Goal: Task Accomplishment & Management: Use online tool/utility

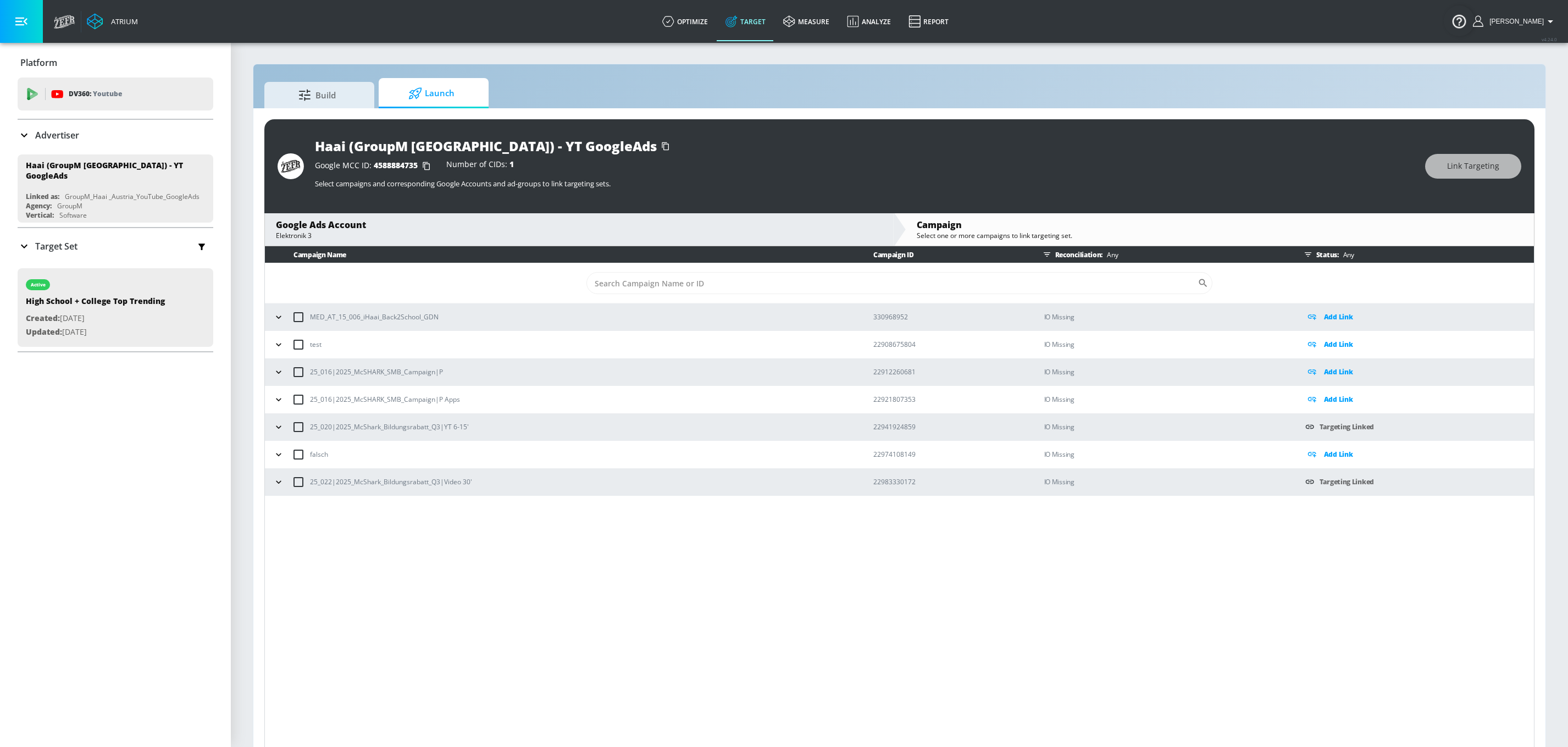
click at [48, 129] on p "Advertiser" at bounding box center [57, 135] width 44 height 12
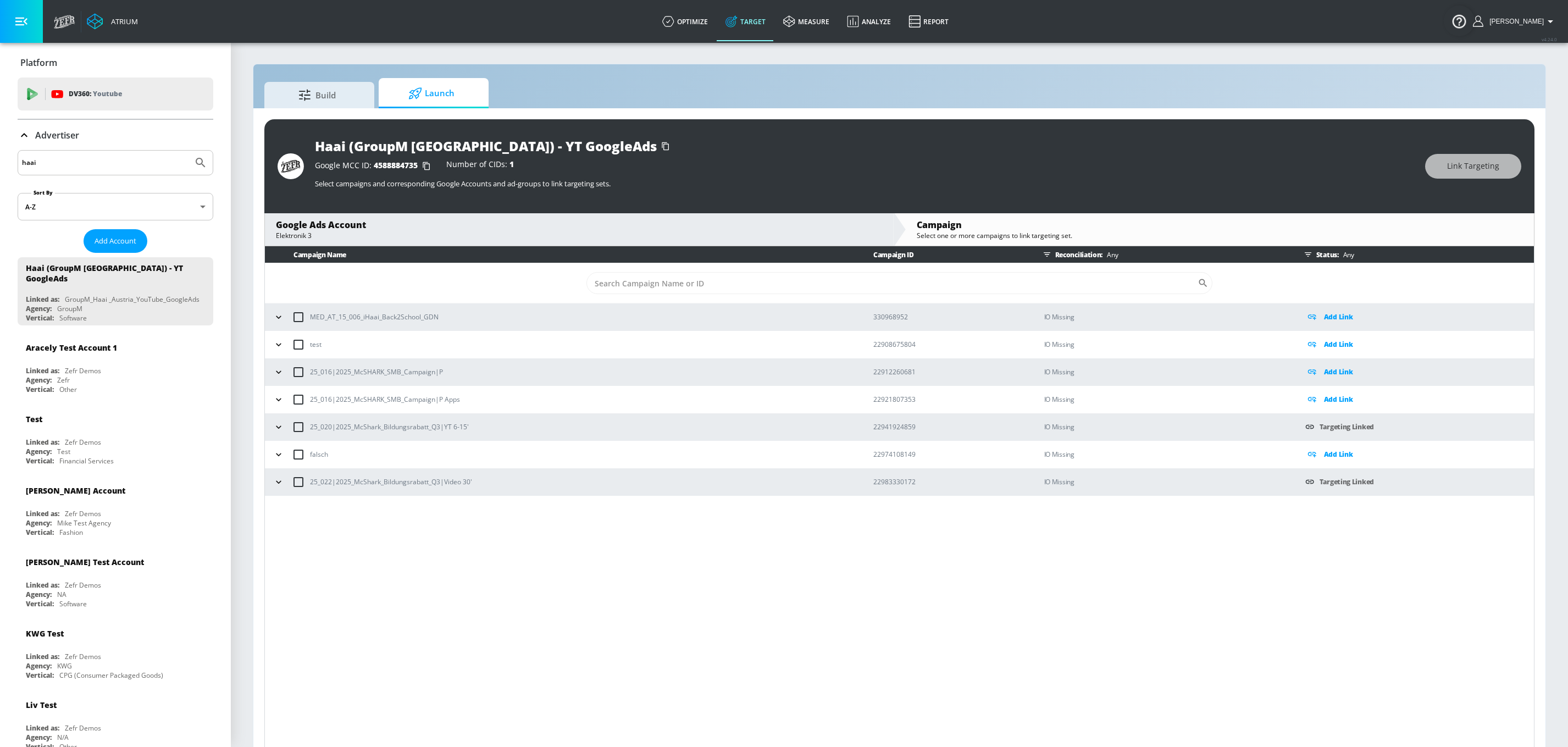
click at [78, 167] on input "haai" at bounding box center [105, 162] width 167 height 14
type input "o"
type input "coca cola"
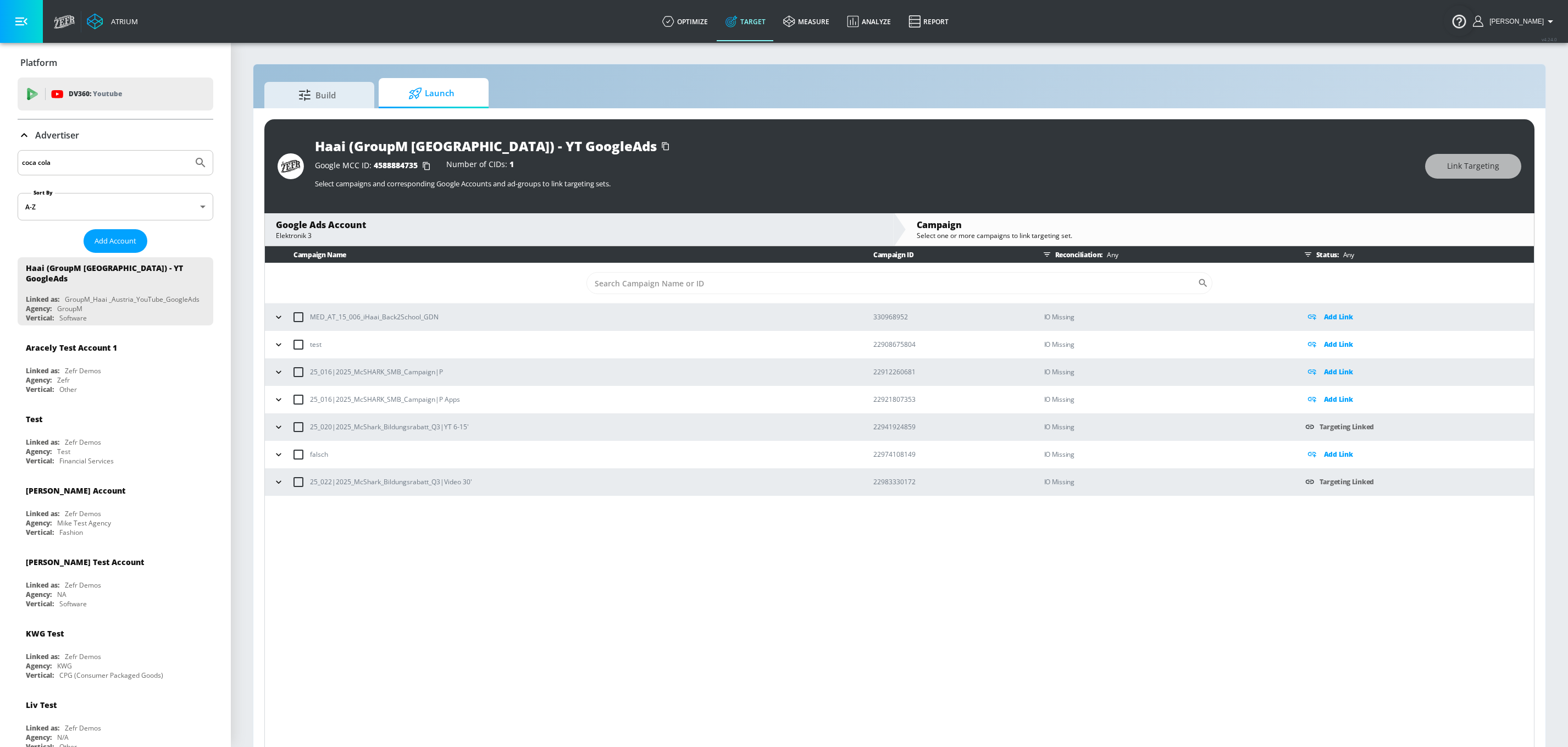
click at [188, 150] on button "Submit Search" at bounding box center [200, 163] width 24 height 24
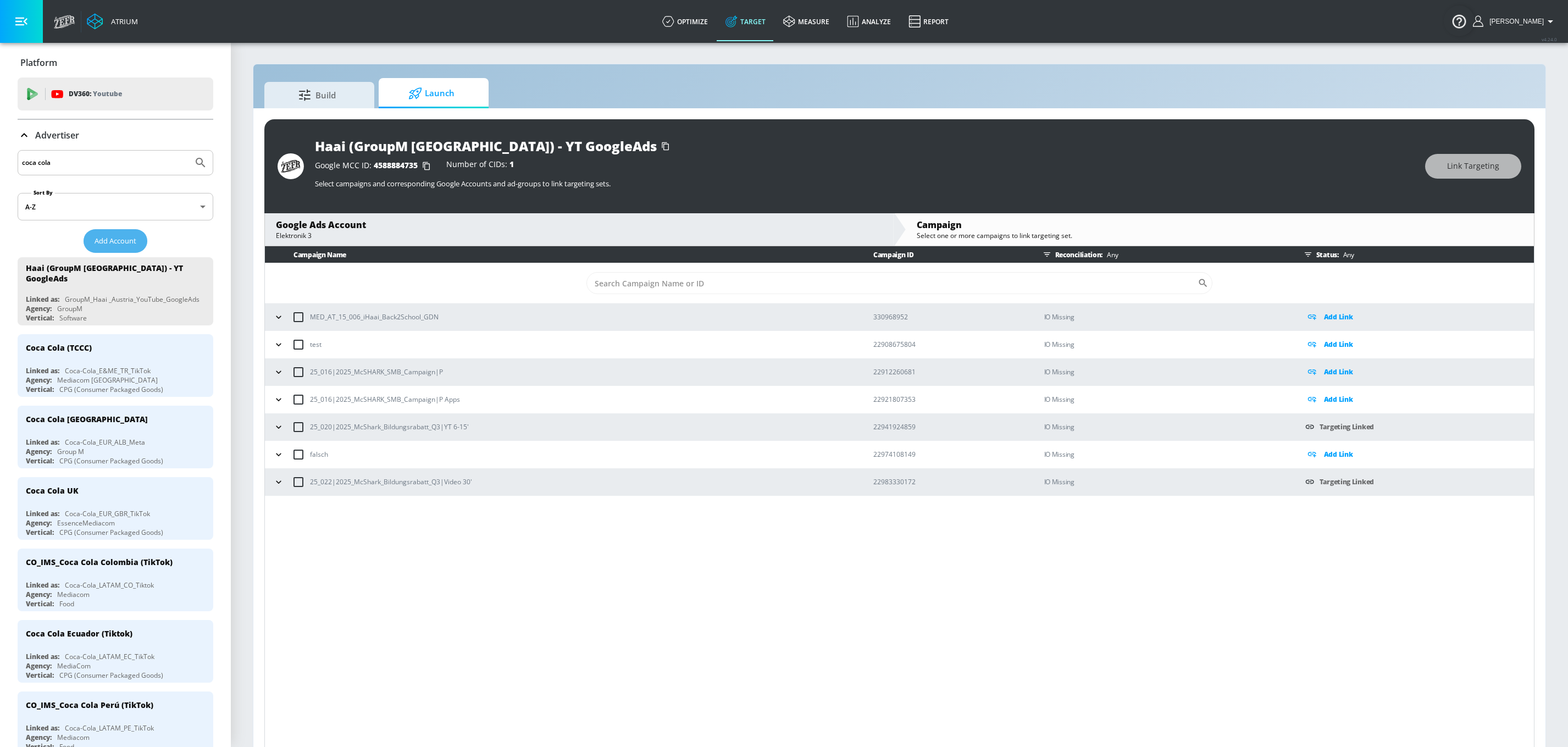
click at [129, 233] on button "Add Account" at bounding box center [115, 241] width 63 height 24
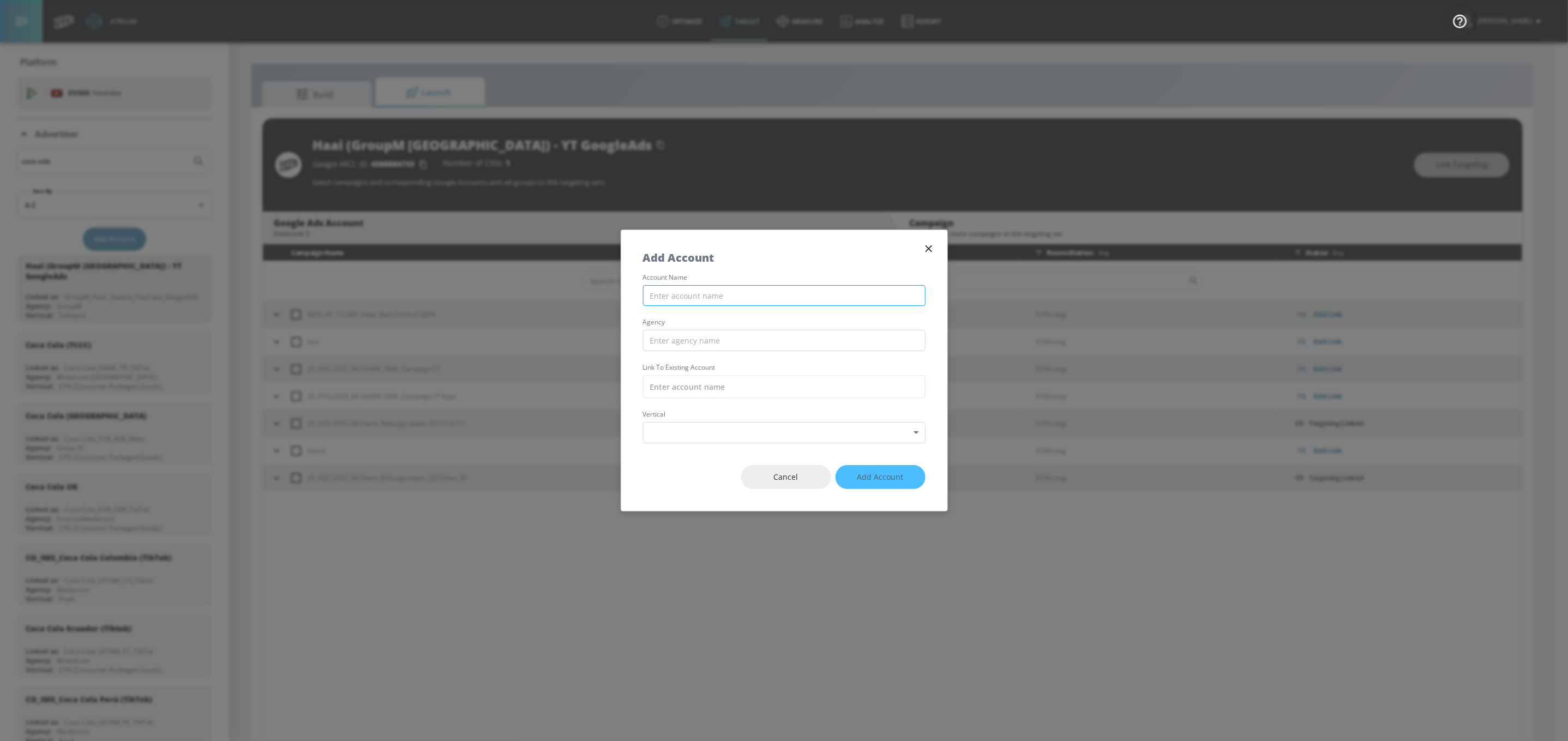
click at [852, 300] on input "text" at bounding box center [784, 296] width 283 height 21
type input "Coca Cola Italy - Youtube"
click at [695, 341] on input "text" at bounding box center [784, 341] width 283 height 21
type input "EssenceMediacom"
click at [766, 382] on input "text" at bounding box center [784, 386] width 283 height 23
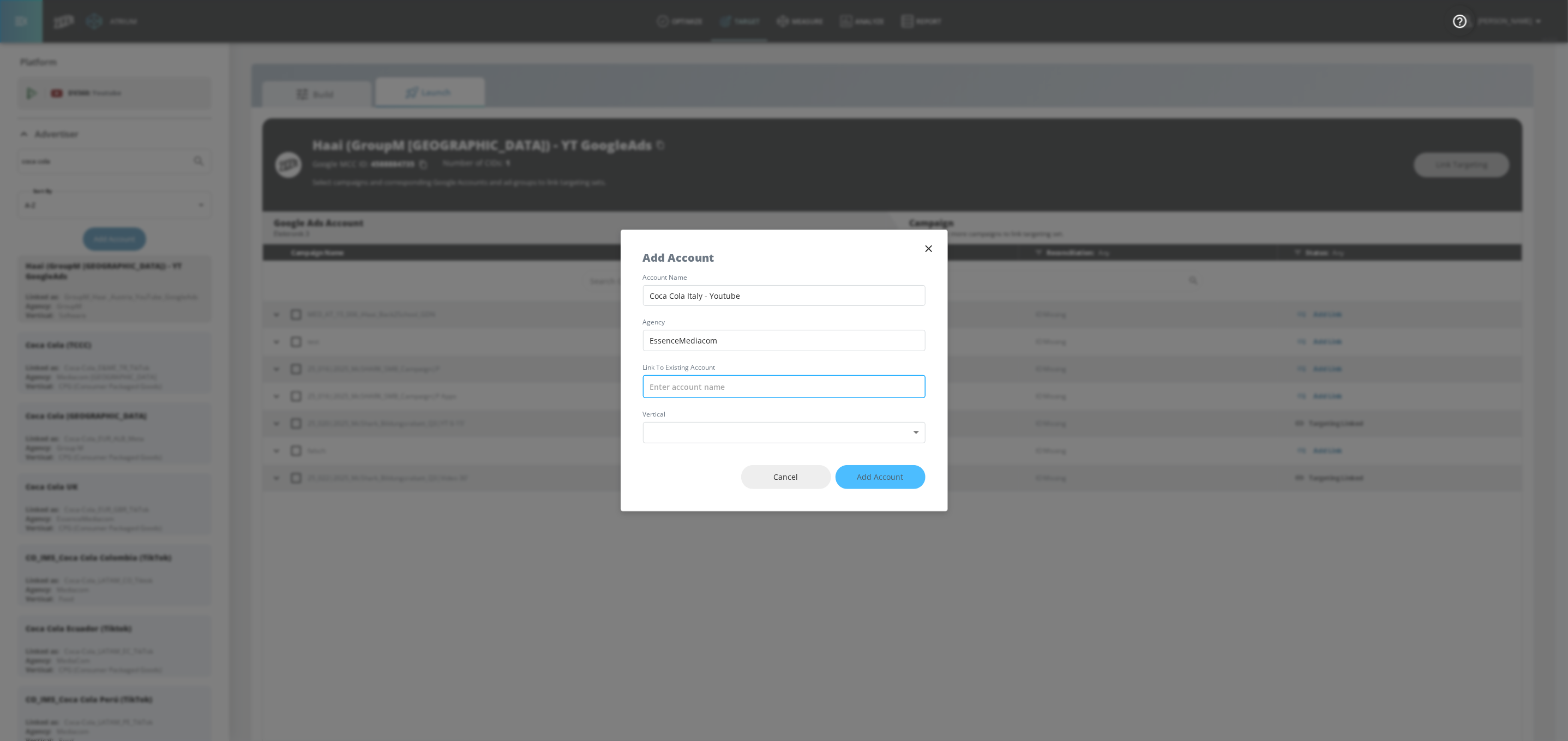
click at [766, 382] on input "text" at bounding box center [784, 386] width 283 height 23
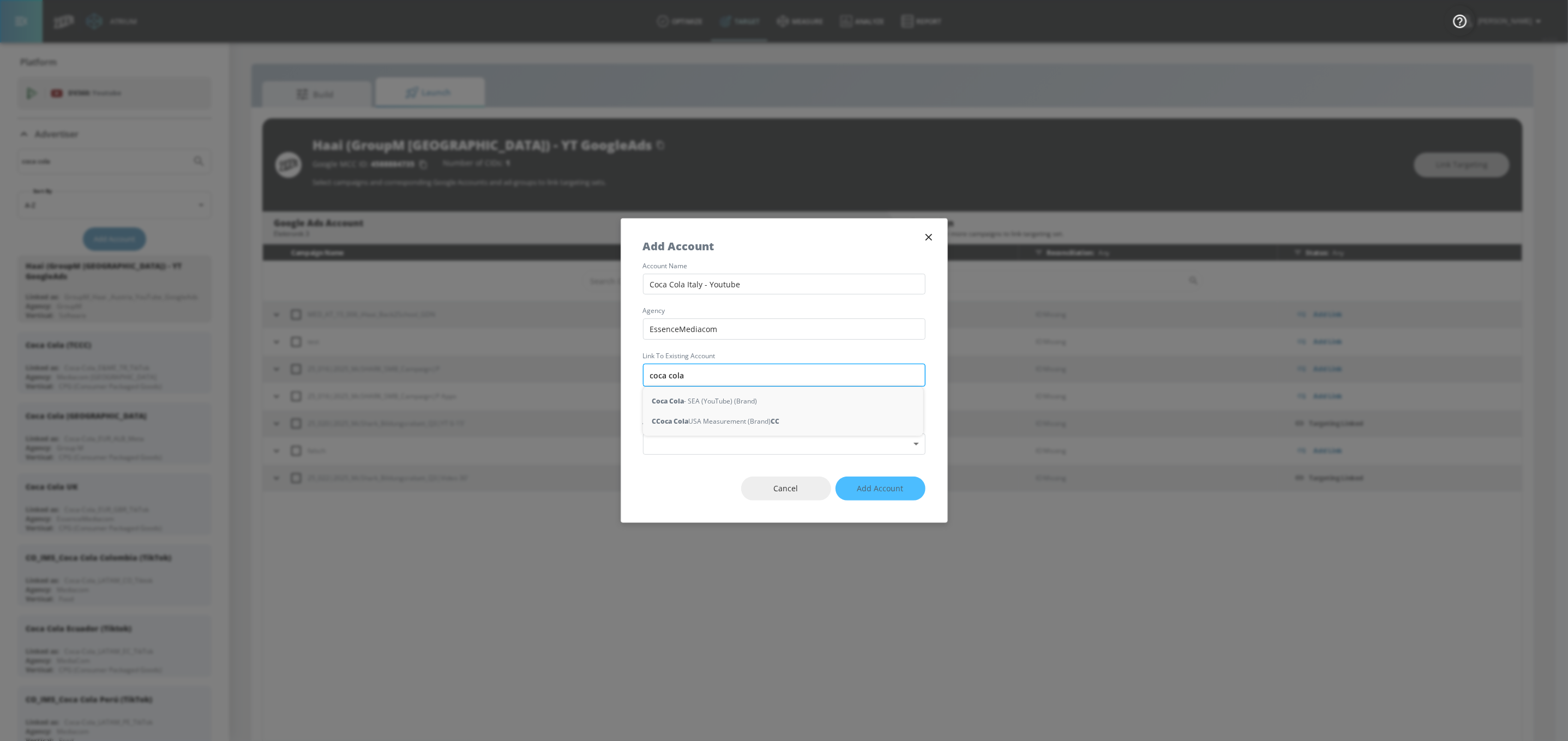
type input "coca cola"
click at [764, 457] on strong "C" at bounding box center [765, 462] width 5 height 11
type input "Coca-Cola Italy (YouTube) (Brand)"
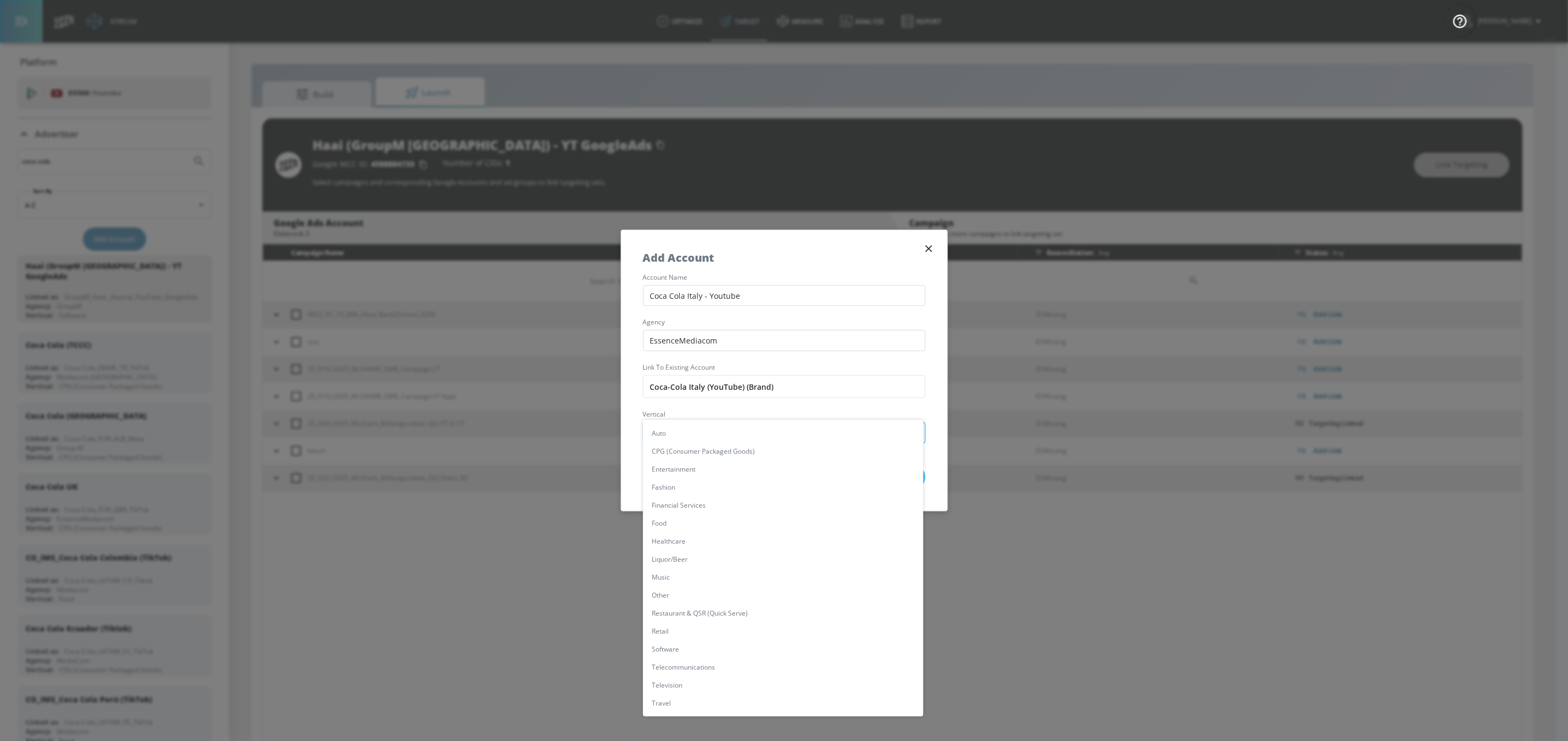
click at [780, 424] on body "Atrium optimize Target measure Analyze Report optimize Target measure Analyze R…" at bounding box center [784, 378] width 1568 height 756
click at [750, 454] on li "CPG (Consumer Packaged Goods)" at bounding box center [783, 450] width 281 height 18
type input "[object Object]"
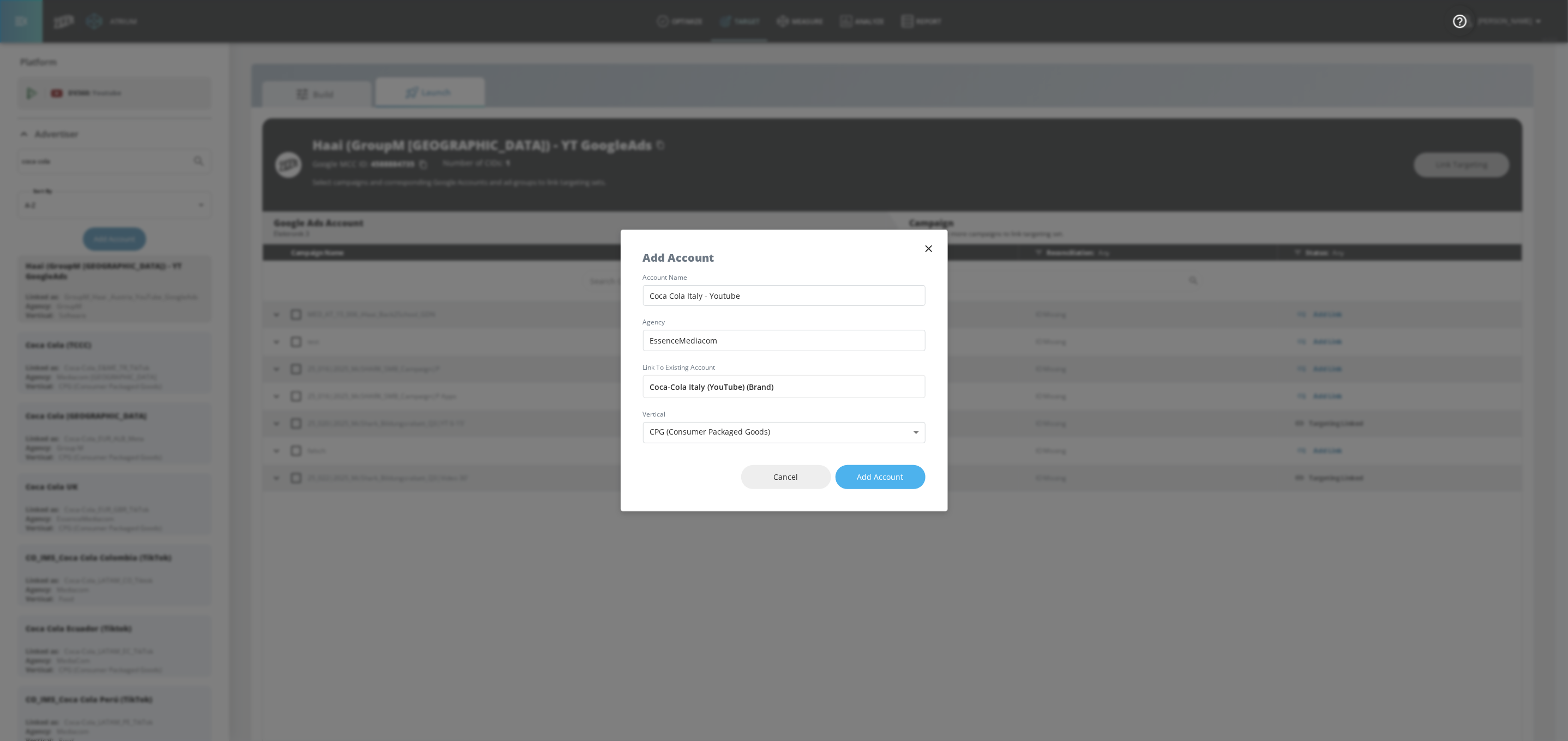
click at [896, 477] on span "Add Account" at bounding box center [880, 477] width 46 height 13
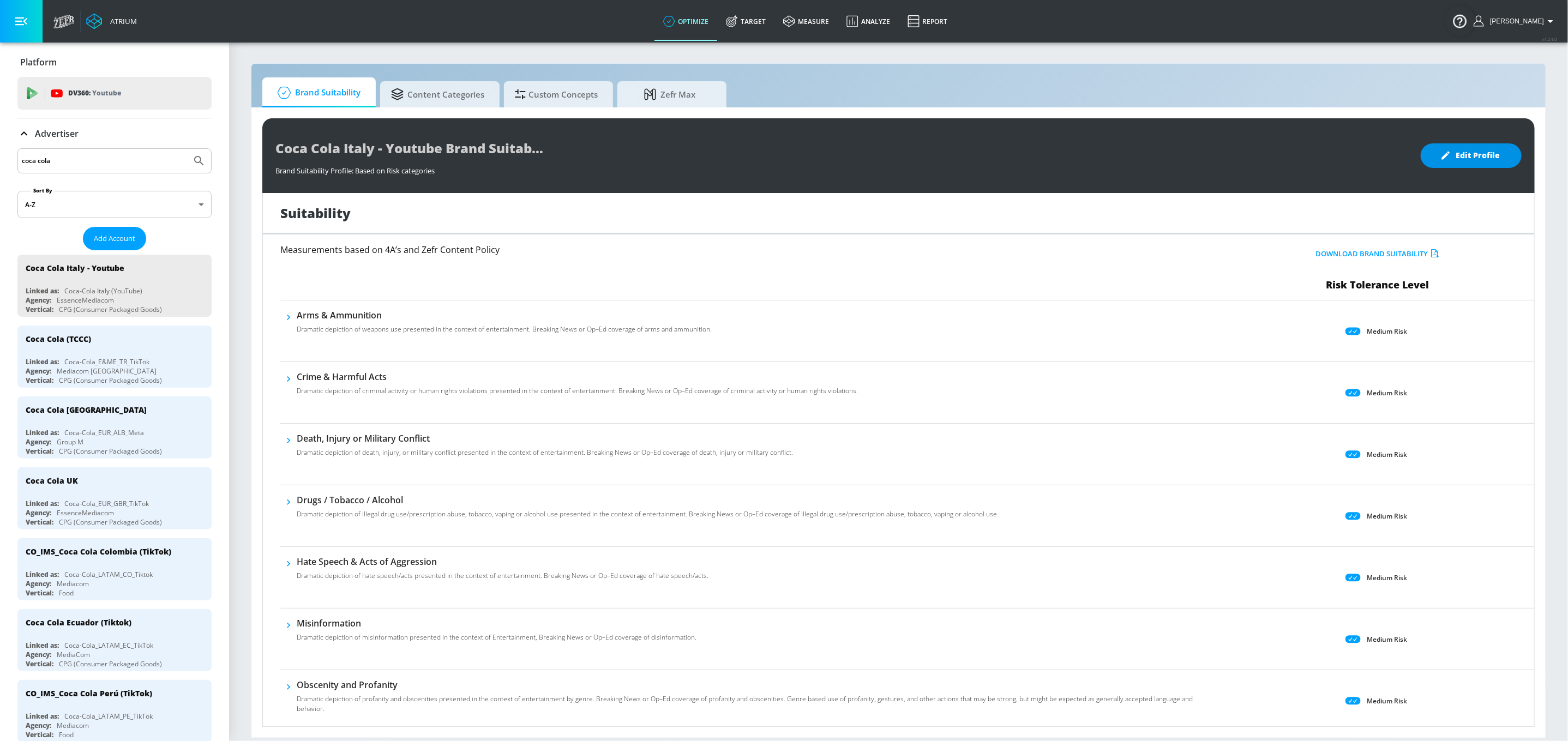
click at [1190, 158] on span "Edit Profile" at bounding box center [1472, 155] width 58 height 13
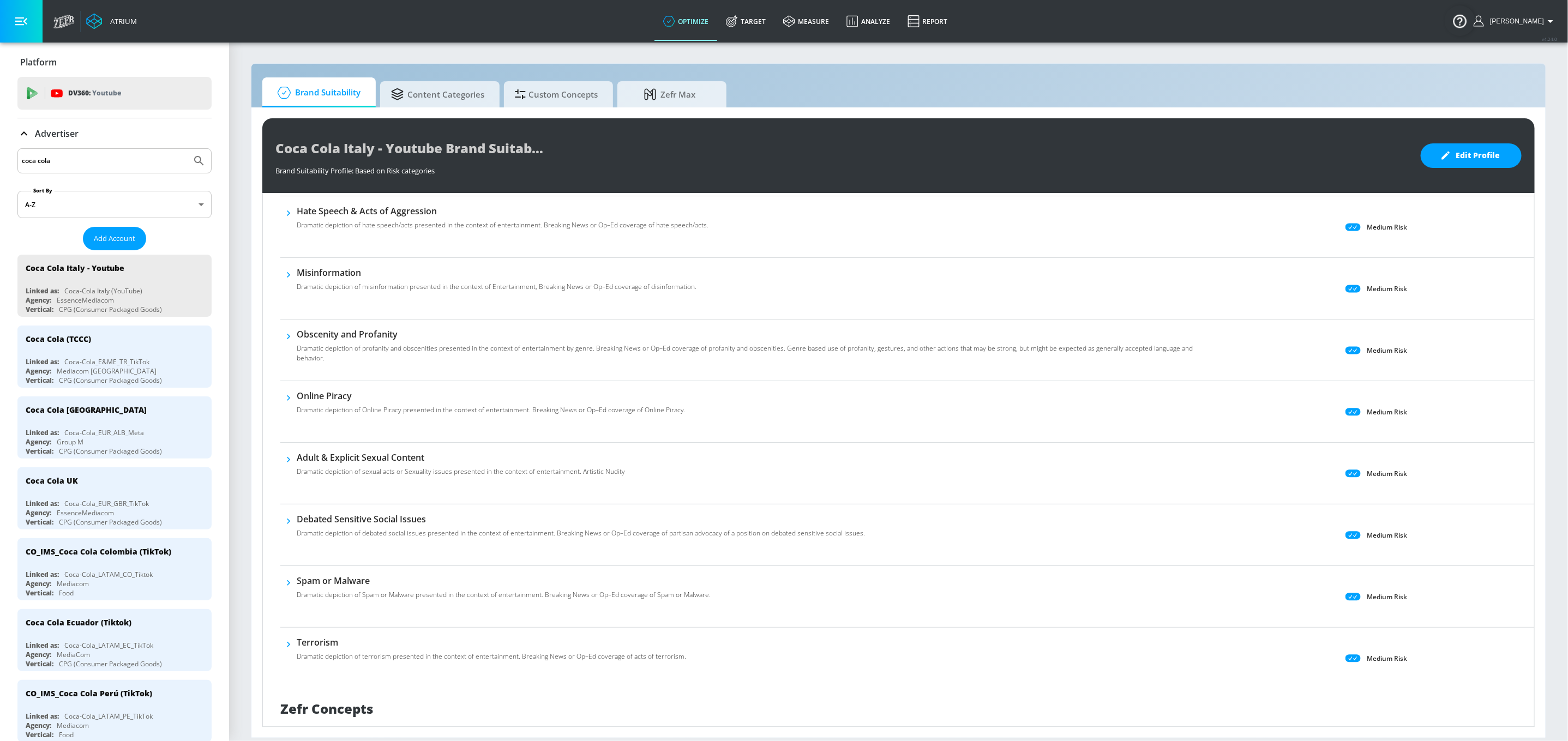
scroll to position [602, 0]
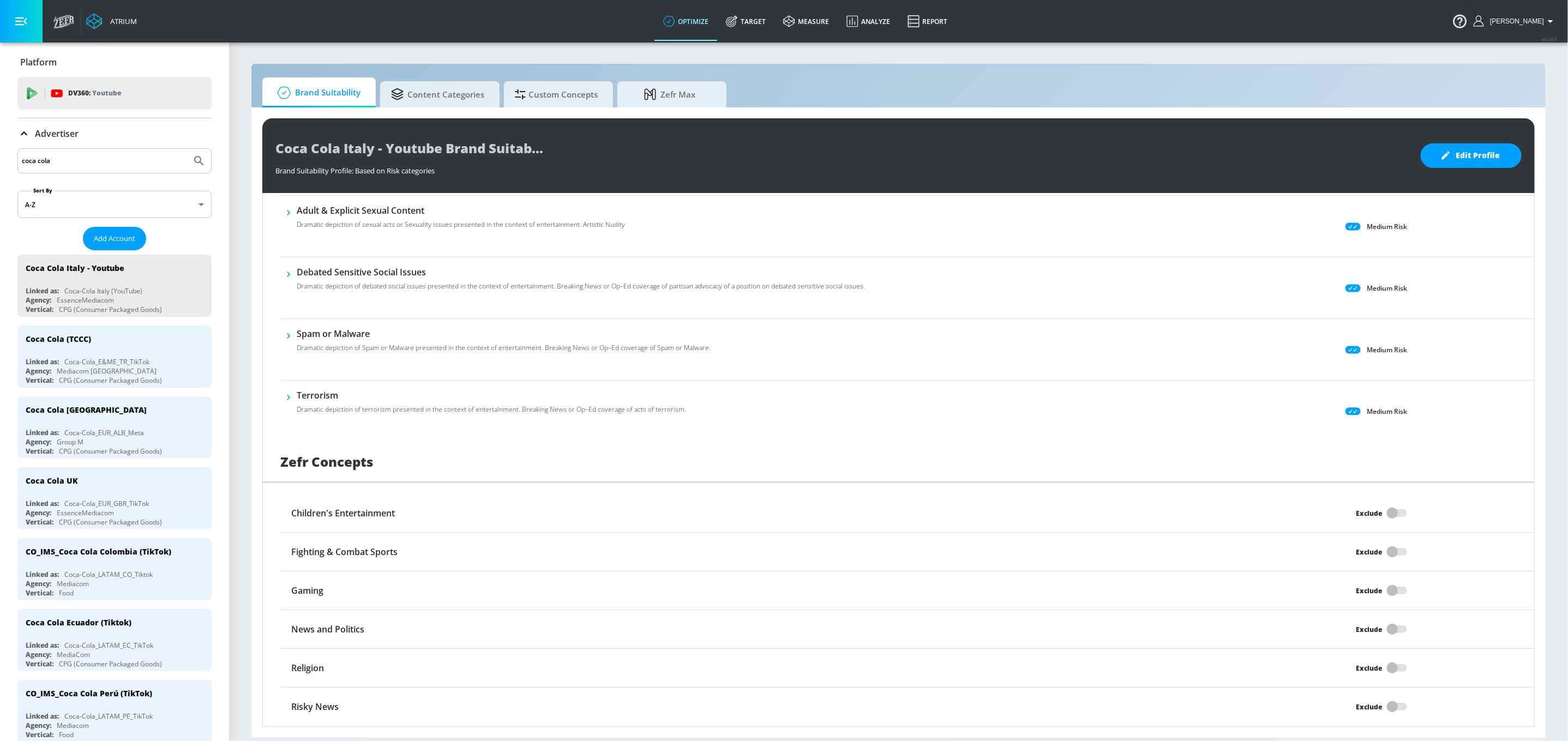
click at [1190, 512] on div "Exclude" at bounding box center [1378, 513] width 313 height 21
click at [1190, 513] on div "Exclude" at bounding box center [1378, 513] width 313 height 21
click at [1190, 514] on div "Exclude" at bounding box center [1378, 513] width 313 height 21
click at [1190, 515] on div "Exclude" at bounding box center [1378, 513] width 313 height 21
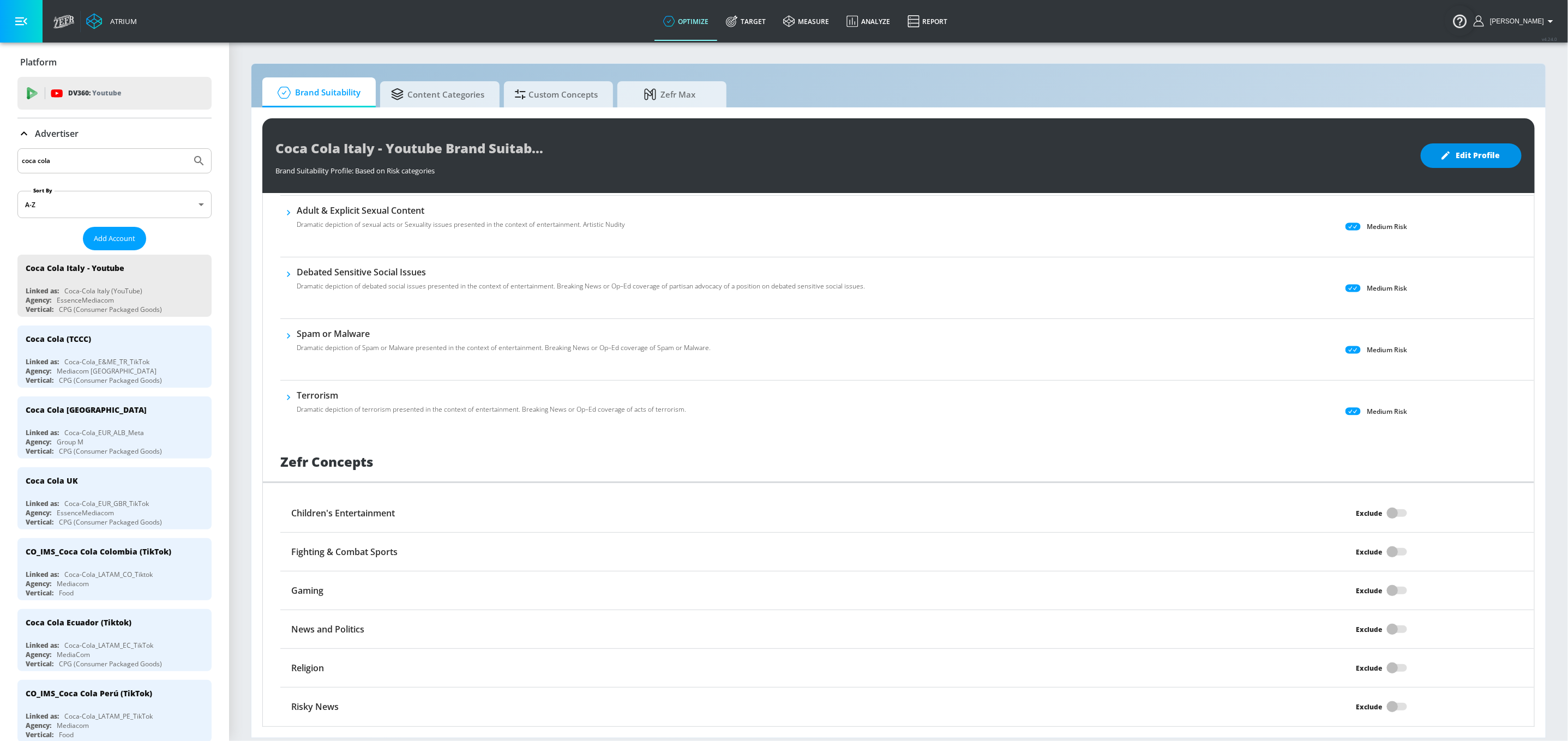
click at [1190, 150] on span "Edit Profile" at bounding box center [1472, 155] width 58 height 13
click at [1190, 517] on input "Exclude" at bounding box center [1393, 513] width 62 height 21
checkbox input "true"
click at [1190, 556] on input "Exclude" at bounding box center [1393, 552] width 62 height 21
checkbox input "true"
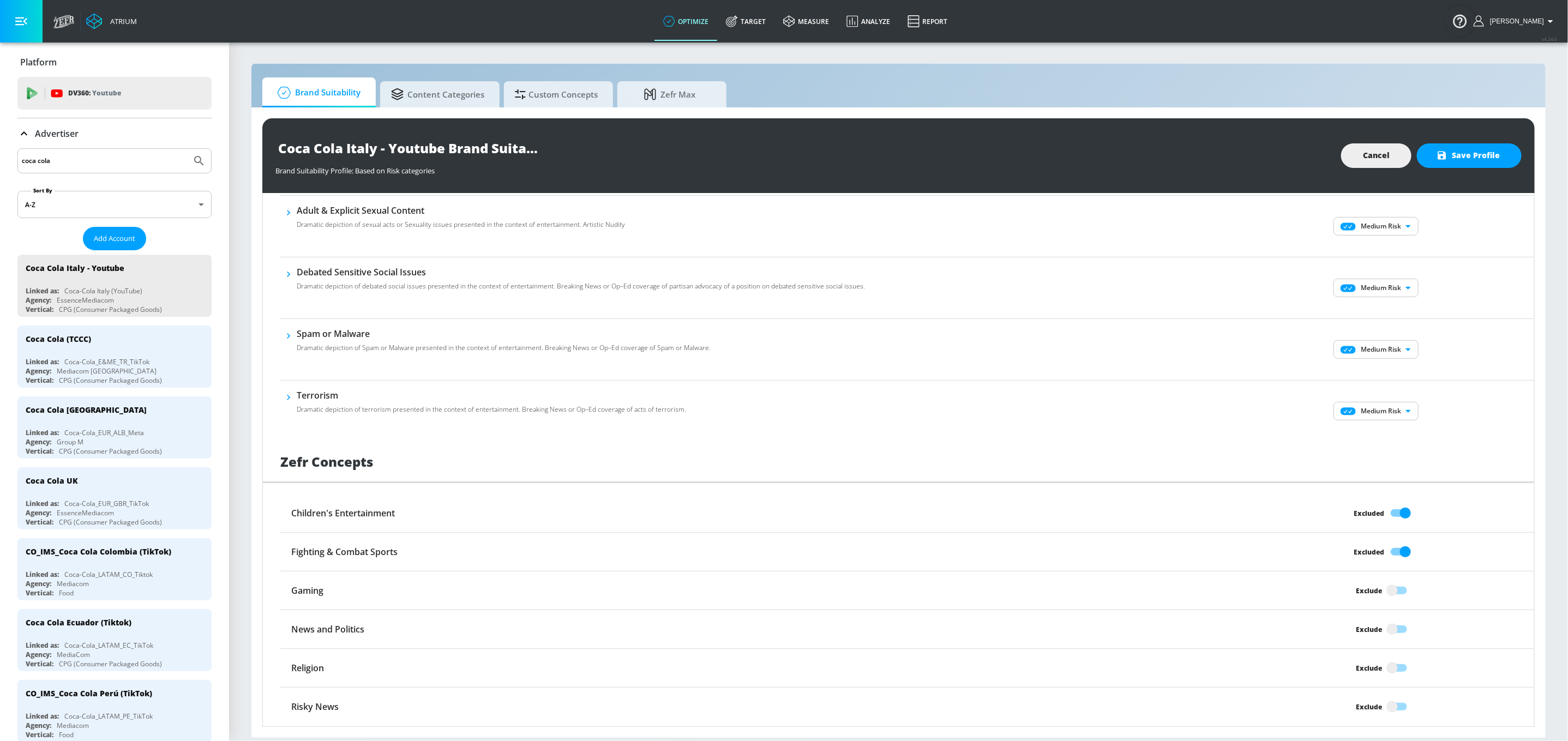
click at [1190, 590] on input "Exclude" at bounding box center [1393, 629] width 62 height 21
checkbox input "true"
click at [1190, 590] on input "Exclude" at bounding box center [1393, 667] width 62 height 21
checkbox input "true"
click at [1190, 590] on input "Exclude" at bounding box center [1393, 706] width 62 height 21
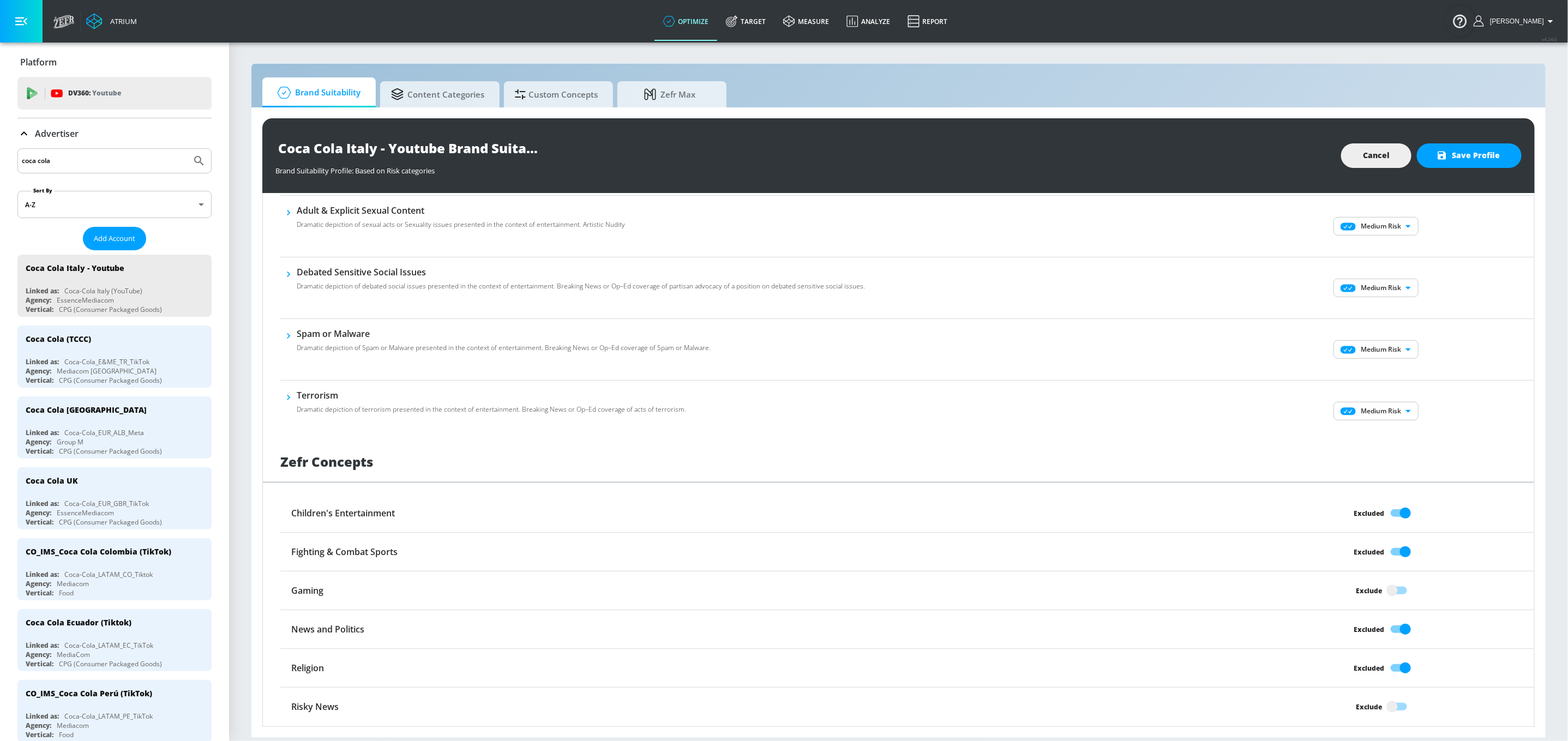
checkbox input "true"
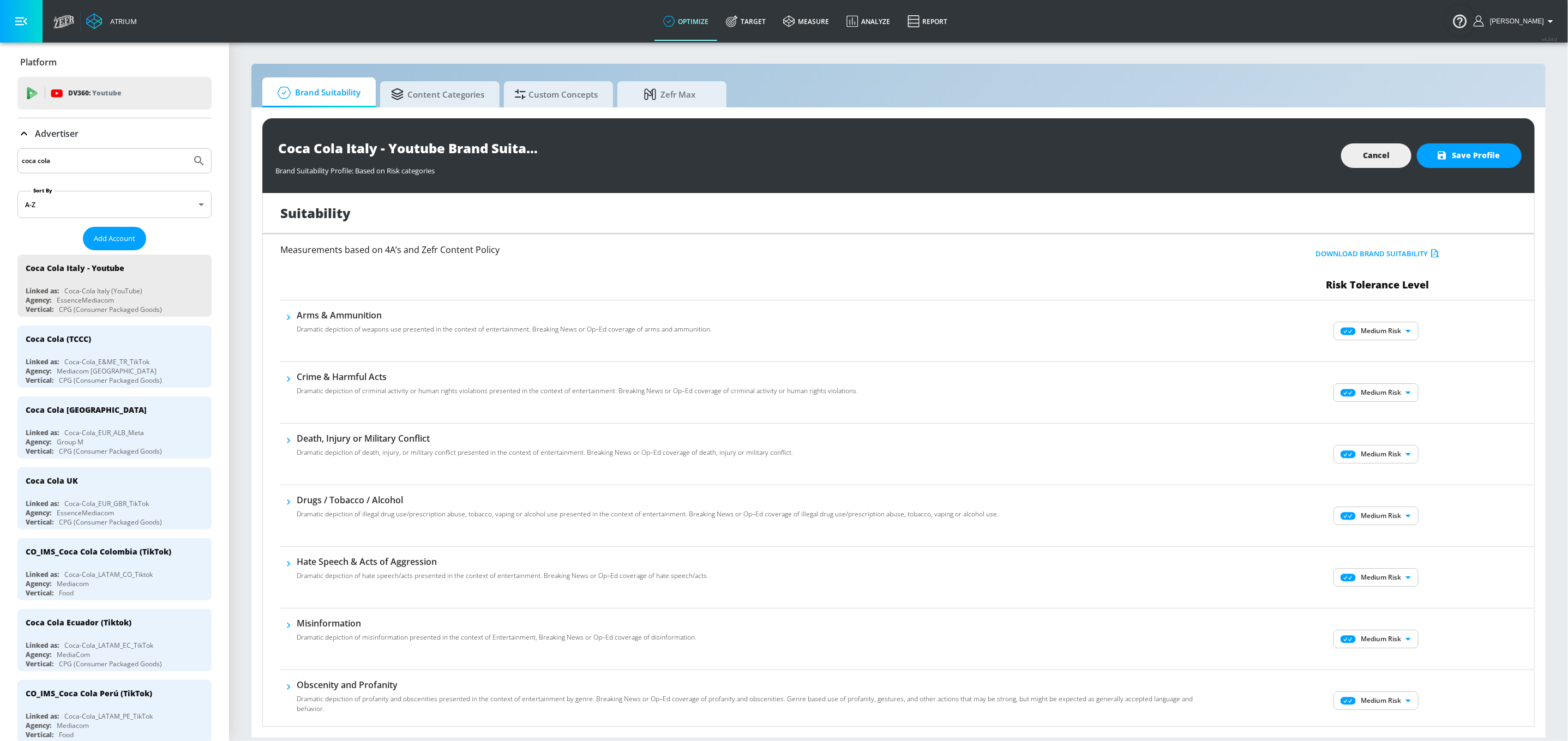
click at [1190, 332] on body "Atrium optimize Target measure Analyze Report optimize Target measure Analyze R…" at bounding box center [784, 370] width 1568 height 741
click at [1190, 369] on p "Low Risk" at bounding box center [1385, 370] width 28 height 10
type input "LOW"
click at [1190, 392] on body "Atrium optimize Target measure Analyze Report optimize Target measure Analyze R…" at bounding box center [784, 370] width 1568 height 741
click at [1190, 434] on p "Low Risk" at bounding box center [1385, 432] width 28 height 10
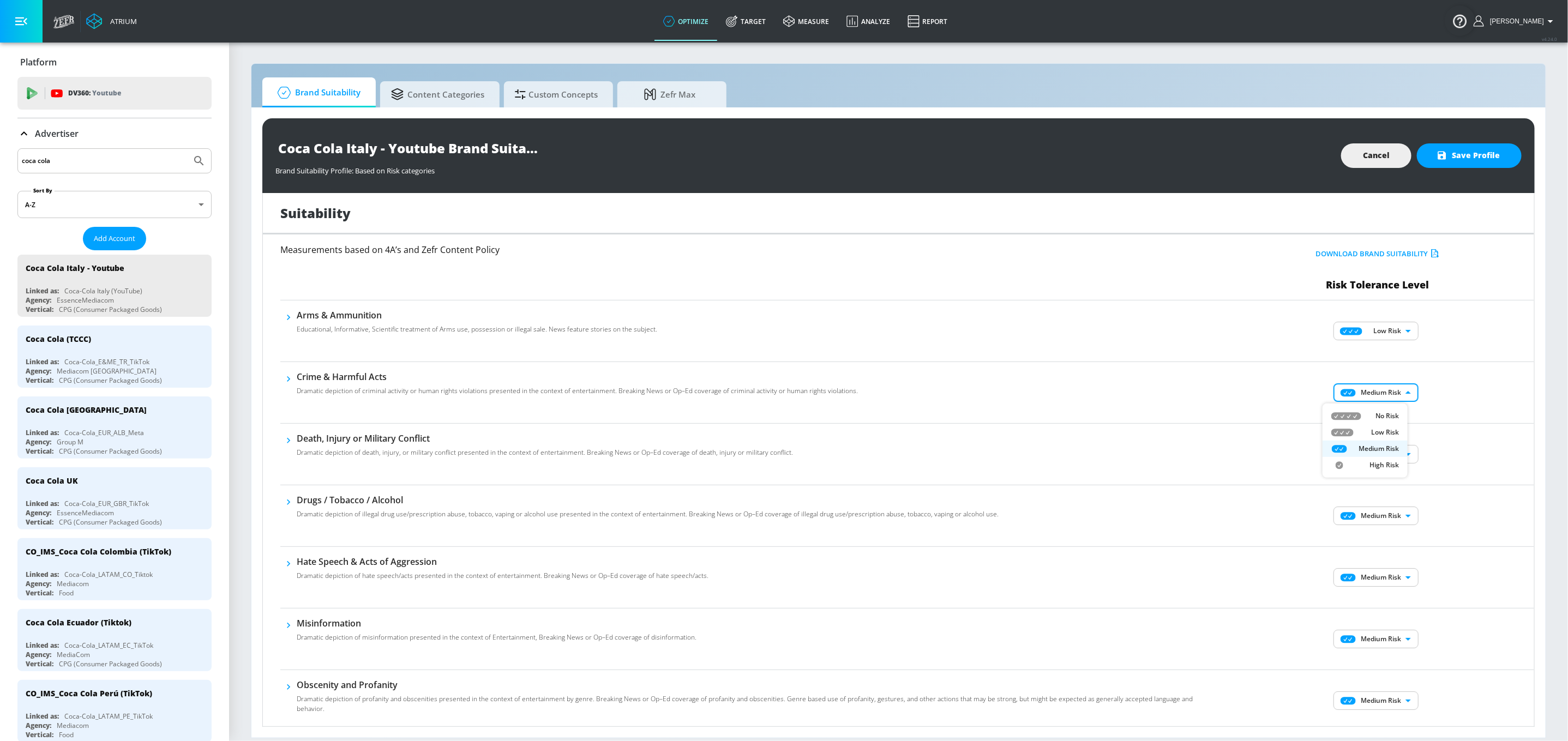
type input "LOW"
click at [1190, 450] on body "Atrium optimize Target measure Analyze Report optimize Target measure Analyze R…" at bounding box center [784, 370] width 1568 height 741
click at [1190, 486] on li "Low Risk" at bounding box center [1365, 494] width 85 height 16
type input "LOW"
click at [1190, 525] on body "Atrium optimize Target measure Analyze Report optimize Target measure Analyze R…" at bounding box center [784, 370] width 1568 height 741
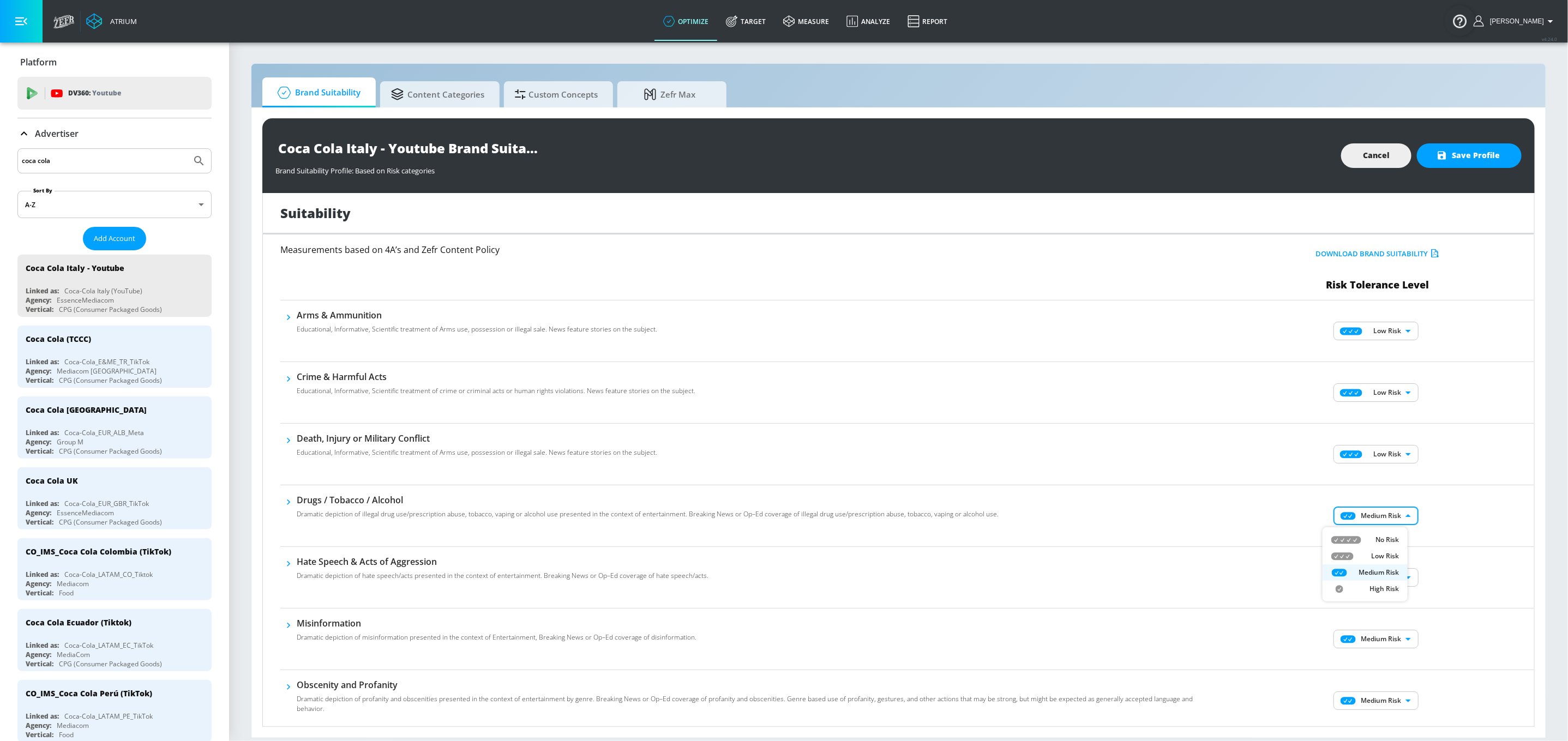
click at [1190, 555] on li "Low Risk" at bounding box center [1365, 556] width 85 height 16
type input "LOW"
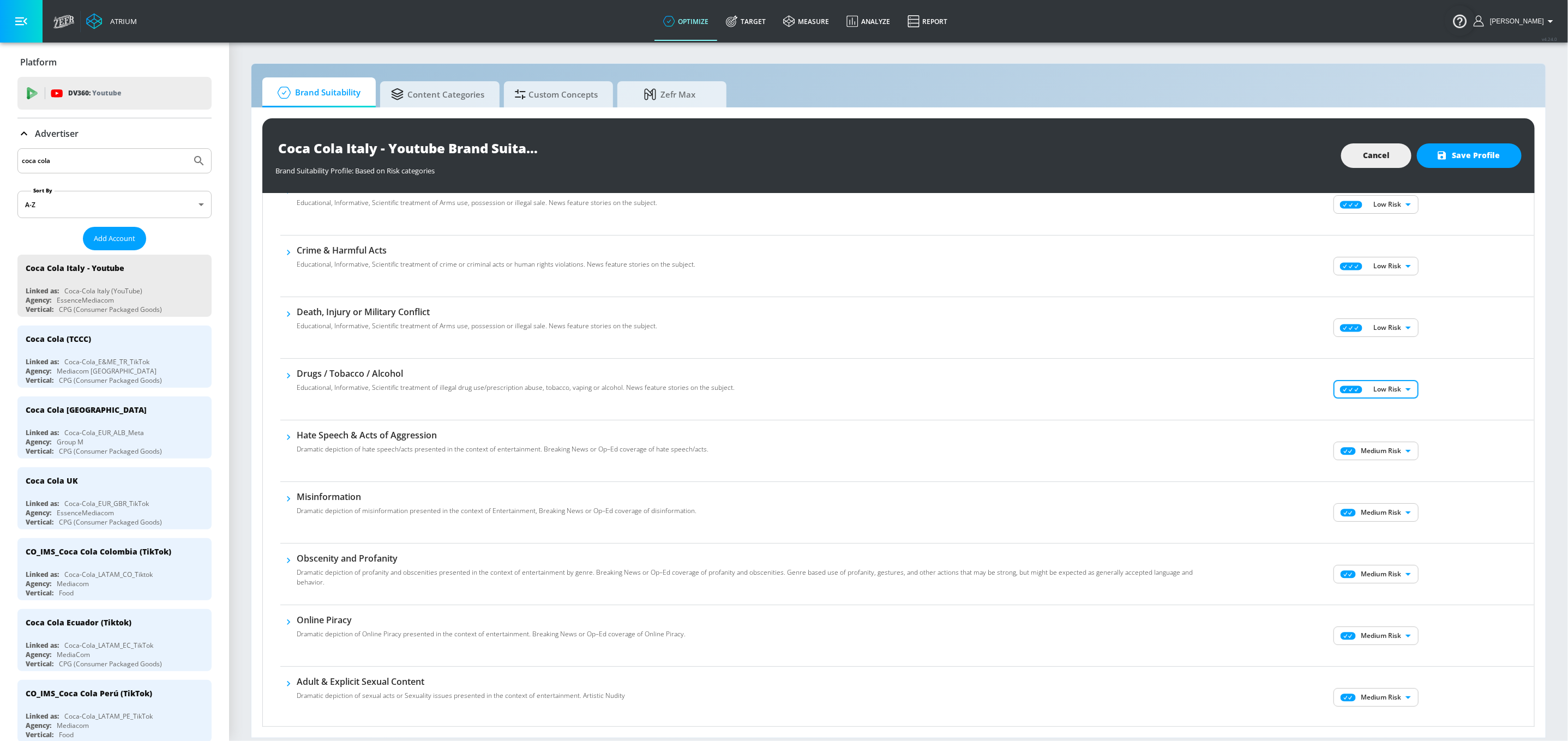
scroll to position [137, 0]
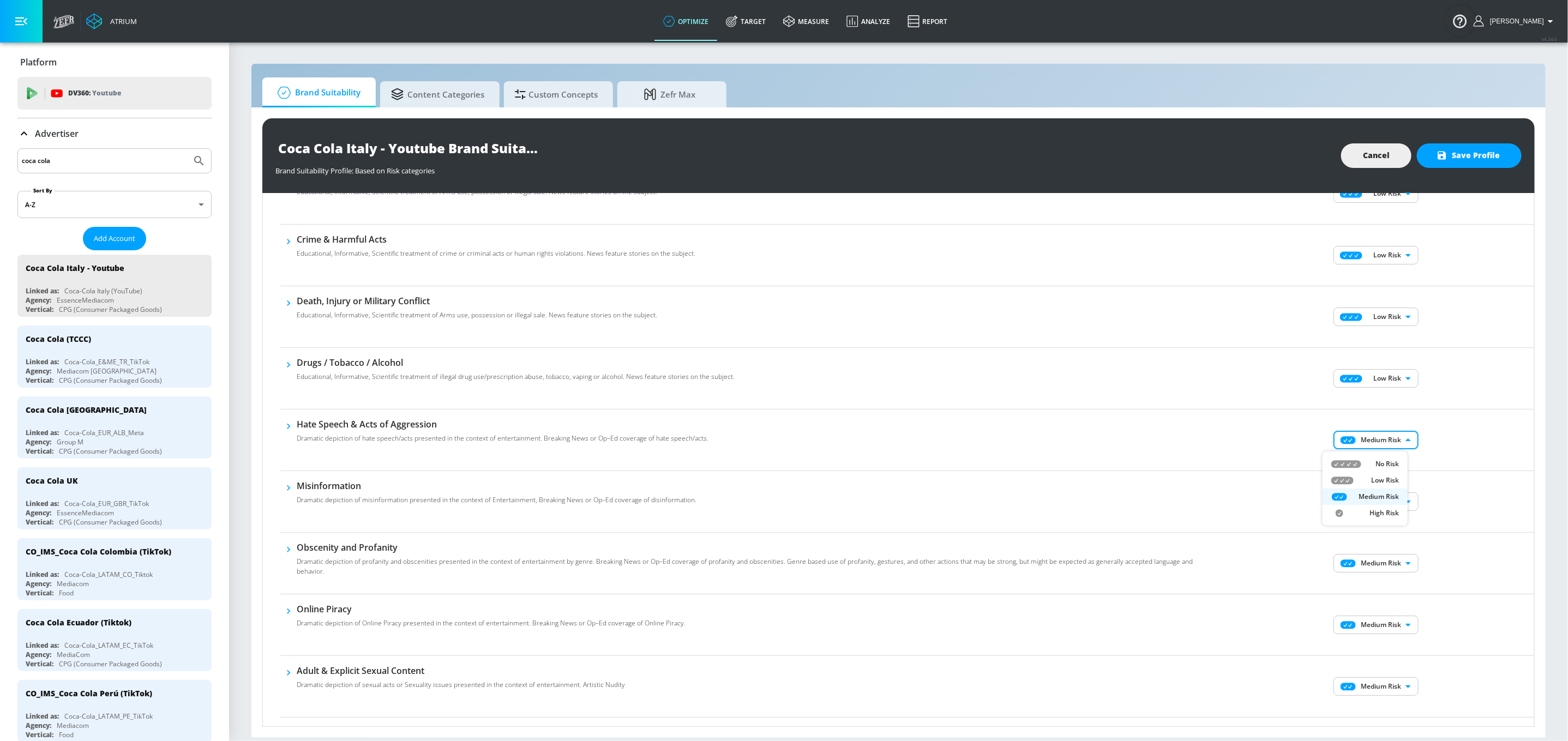
click at [1190, 446] on body "Atrium optimize Target measure Analyze Report optimize Target measure Analyze R…" at bounding box center [784, 370] width 1568 height 741
click at [1190, 481] on p "Low Risk" at bounding box center [1385, 480] width 28 height 10
type input "LOW"
click at [1190, 503] on body "Atrium optimize Target measure Analyze Report optimize Target measure Analyze R…" at bounding box center [784, 370] width 1568 height 741
click at [1190, 542] on p "Low Risk" at bounding box center [1385, 542] width 28 height 10
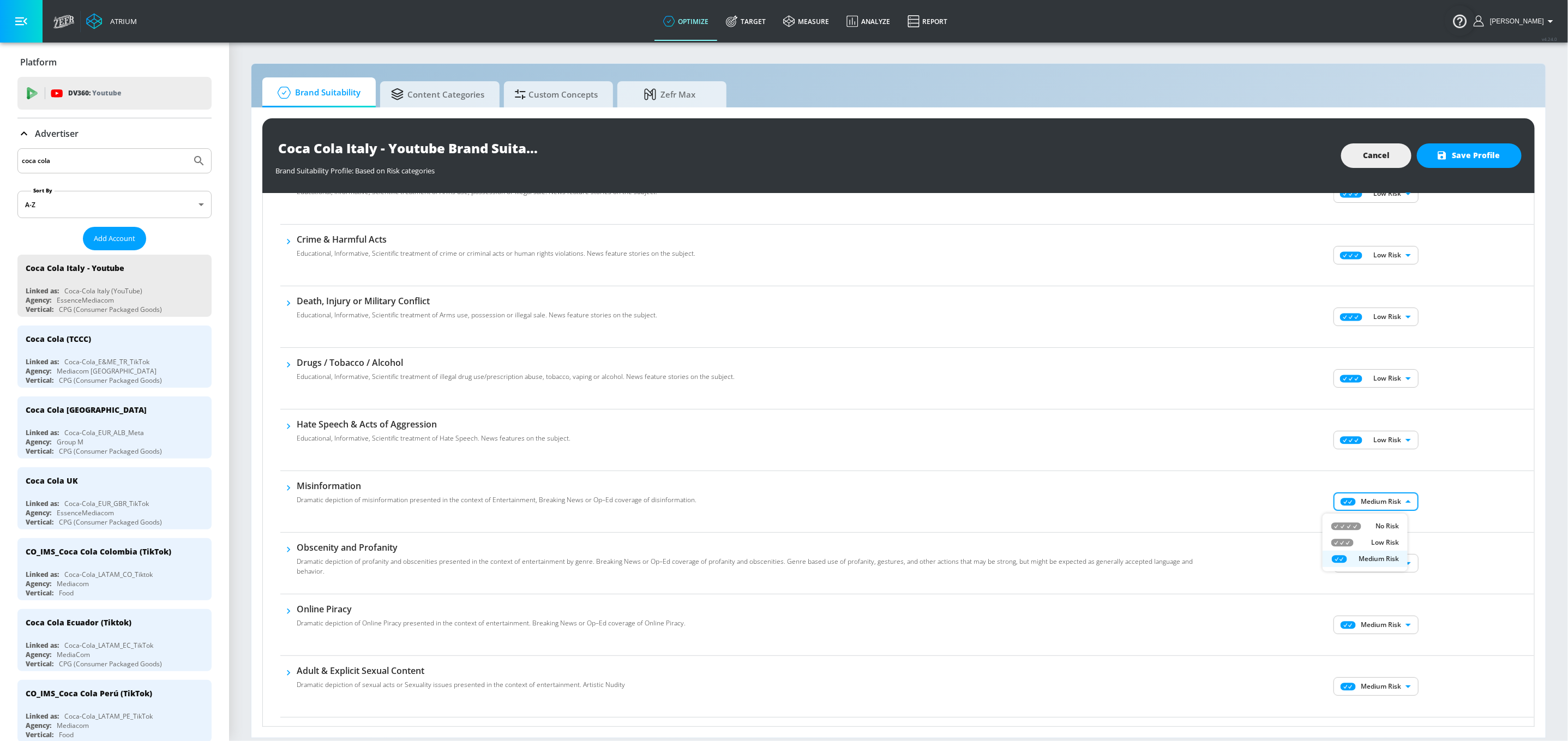
type input "LOW"
click at [1190, 558] on body "Atrium optimize Target measure Analyze Report optimize Target measure Analyze R…" at bounding box center [784, 370] width 1568 height 741
click at [1190, 590] on p "Low Risk" at bounding box center [1385, 604] width 28 height 10
type input "LOW"
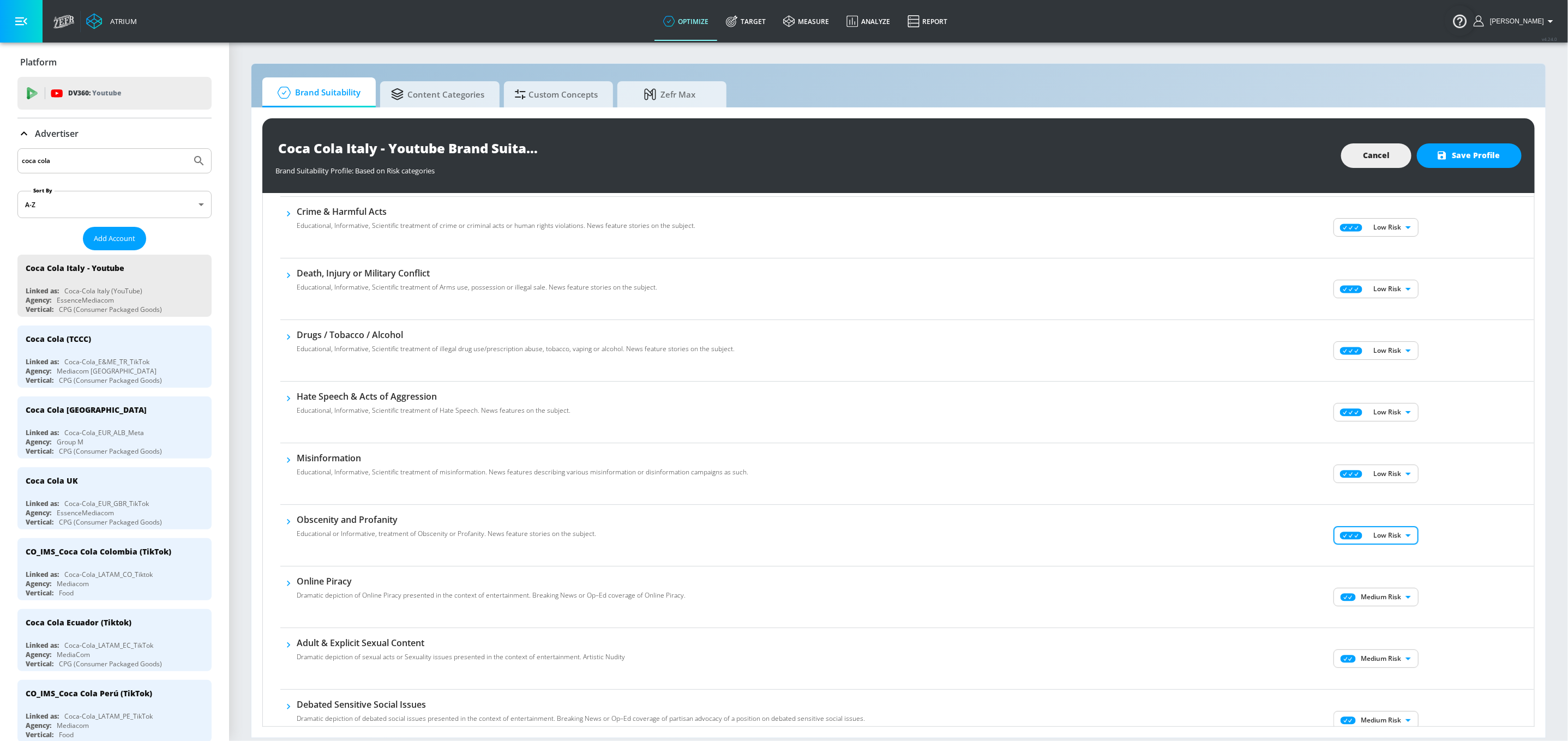
scroll to position [291, 0]
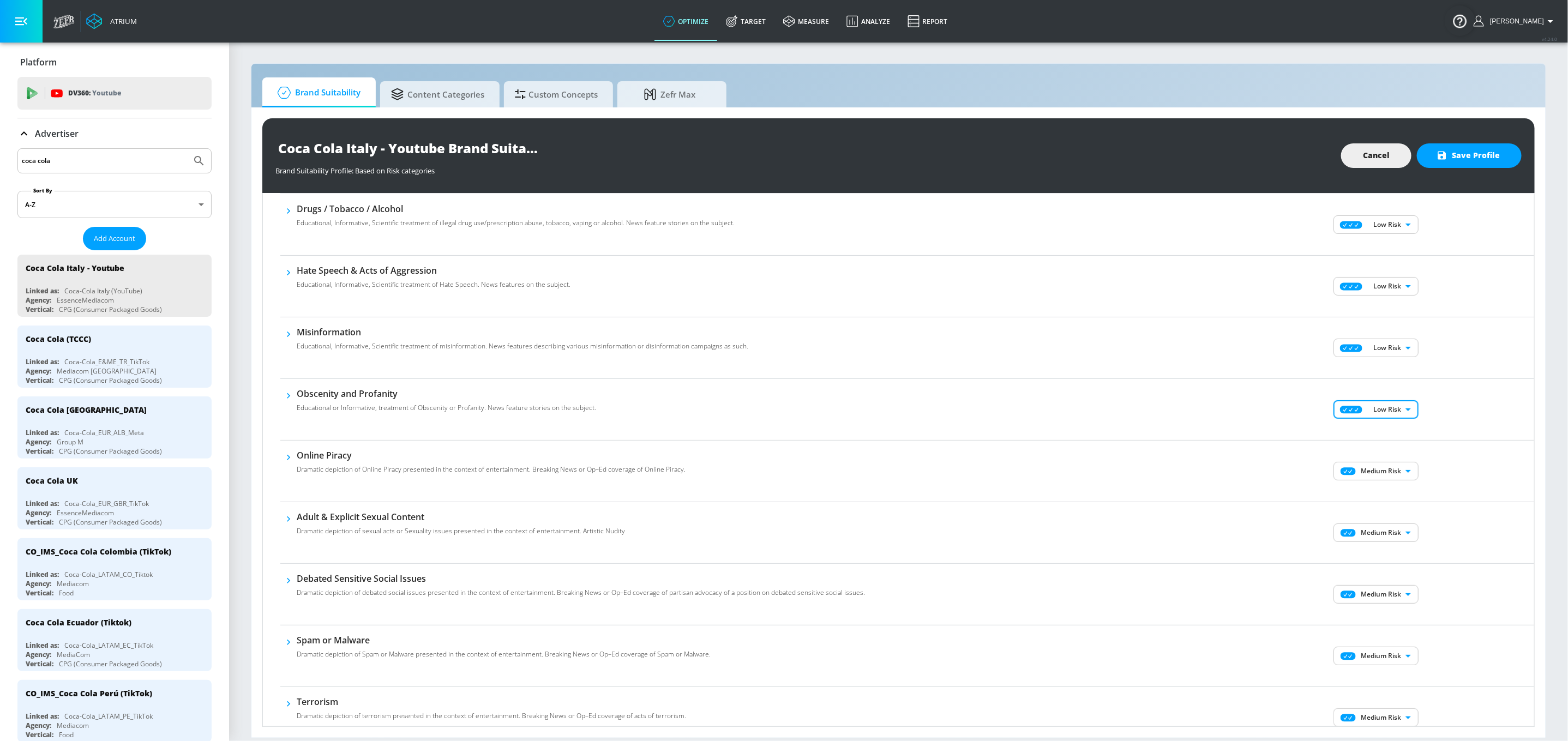
click at [1190, 472] on body "Atrium optimize Target measure Analyze Report optimize Target measure Analyze R…" at bounding box center [784, 370] width 1568 height 741
click at [1190, 510] on p "Low Risk" at bounding box center [1385, 512] width 28 height 10
type input "LOW"
click at [1190, 590] on body "Atrium optimize Target measure Analyze Report optimize Target measure Analyze R…" at bounding box center [784, 370] width 1568 height 741
click at [1190, 590] on li "Low Risk" at bounding box center [1365, 636] width 85 height 16
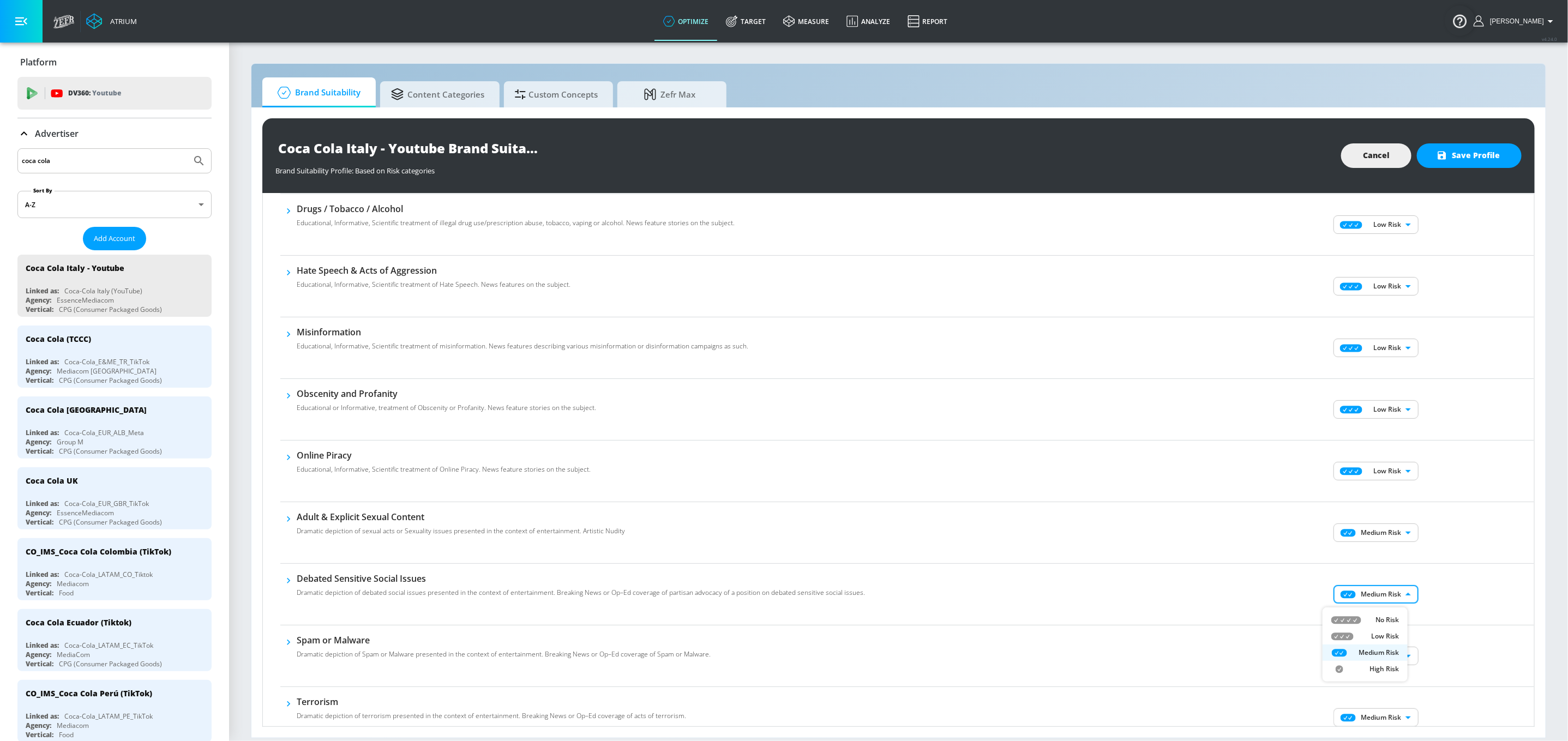
type input "LOW"
click at [1190, 533] on body "Atrium optimize Target measure Analyze Report optimize Target measure Analyze R…" at bounding box center [784, 370] width 1568 height 741
click at [1190, 574] on p "Low Risk" at bounding box center [1385, 574] width 28 height 10
type input "LOW"
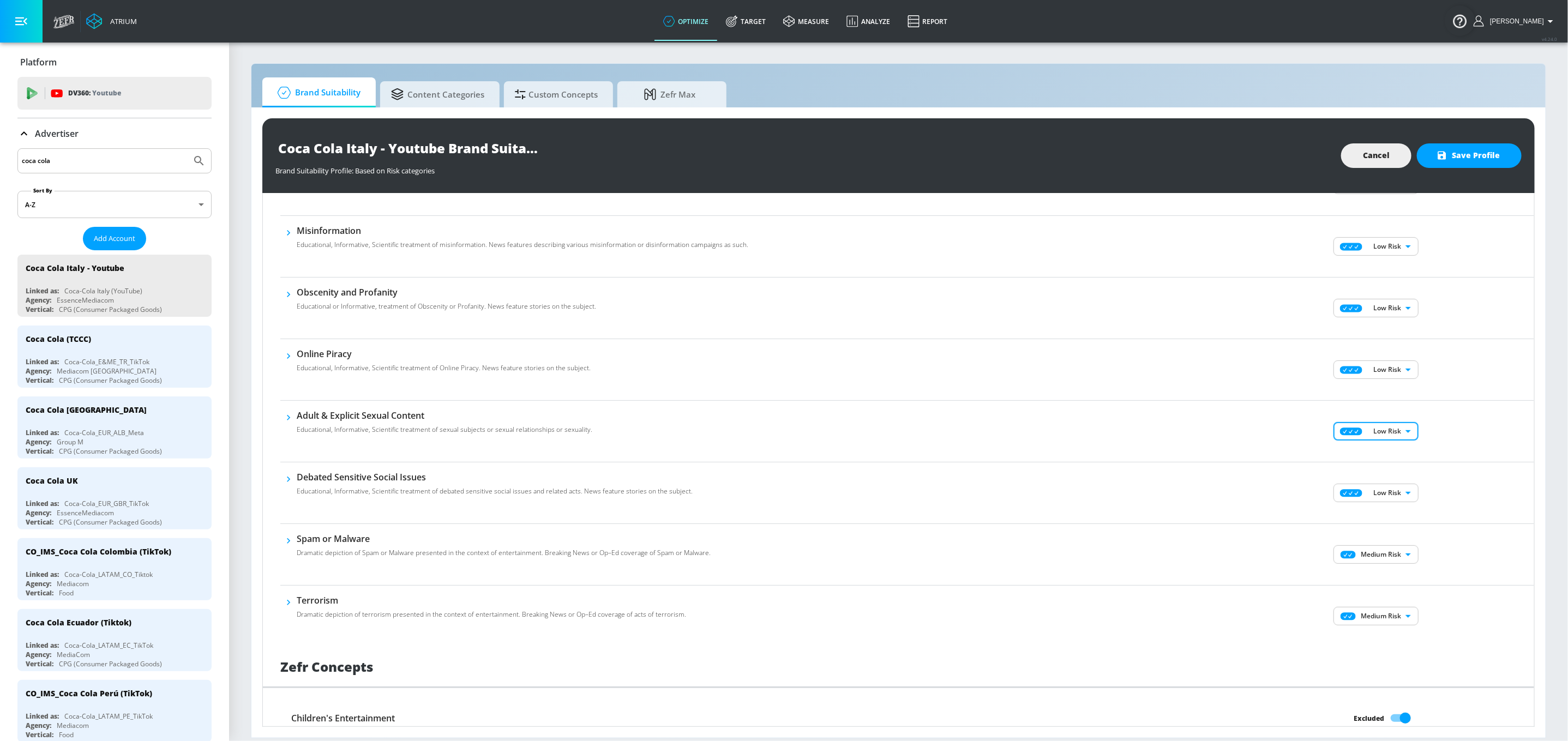
scroll to position [406, 0]
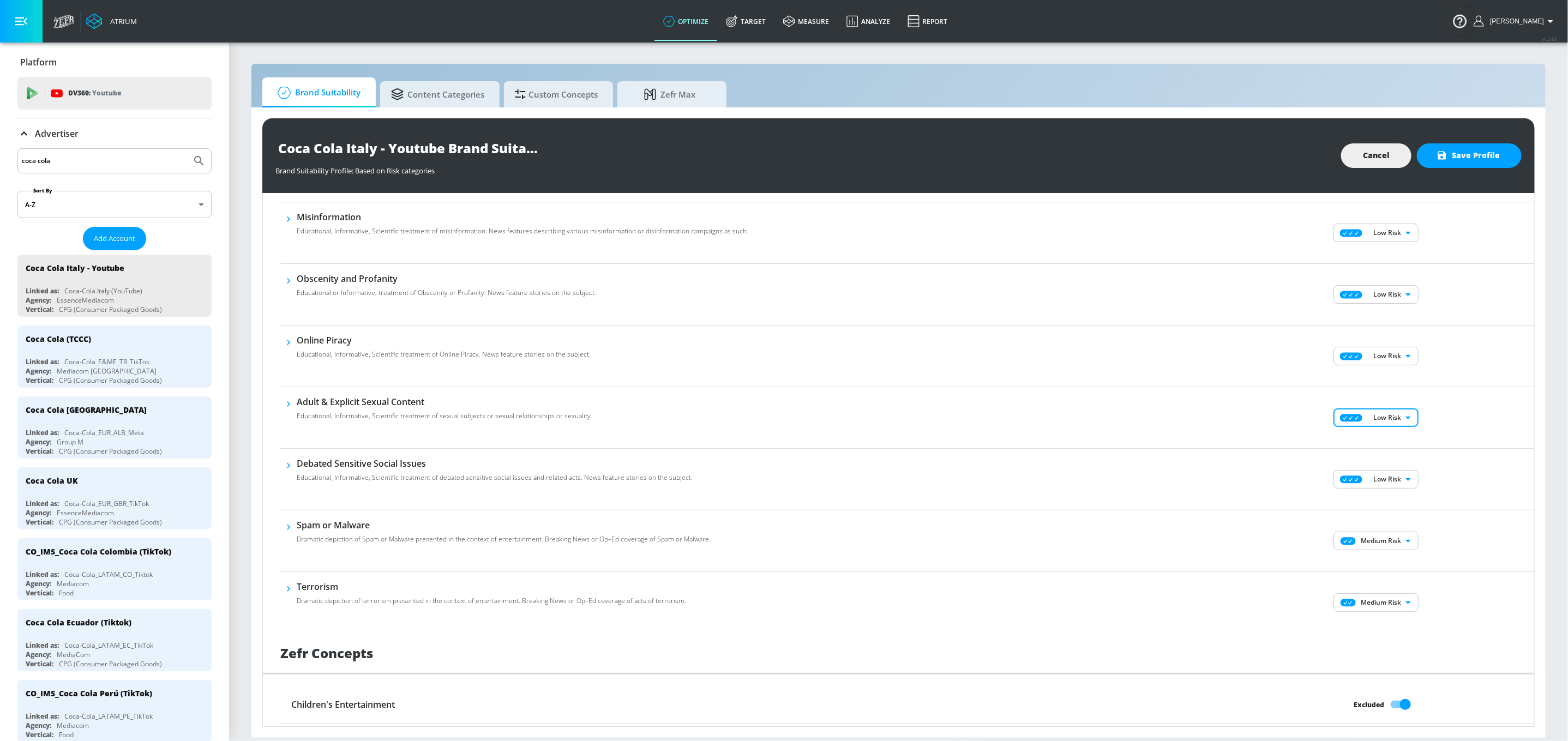
click at [1190, 550] on body "Atrium optimize Target measure Analyze Report optimize Target measure Analyze R…" at bounding box center [784, 370] width 1568 height 741
click at [1190, 576] on li "Low Risk" at bounding box center [1365, 582] width 85 height 16
type input "LOW"
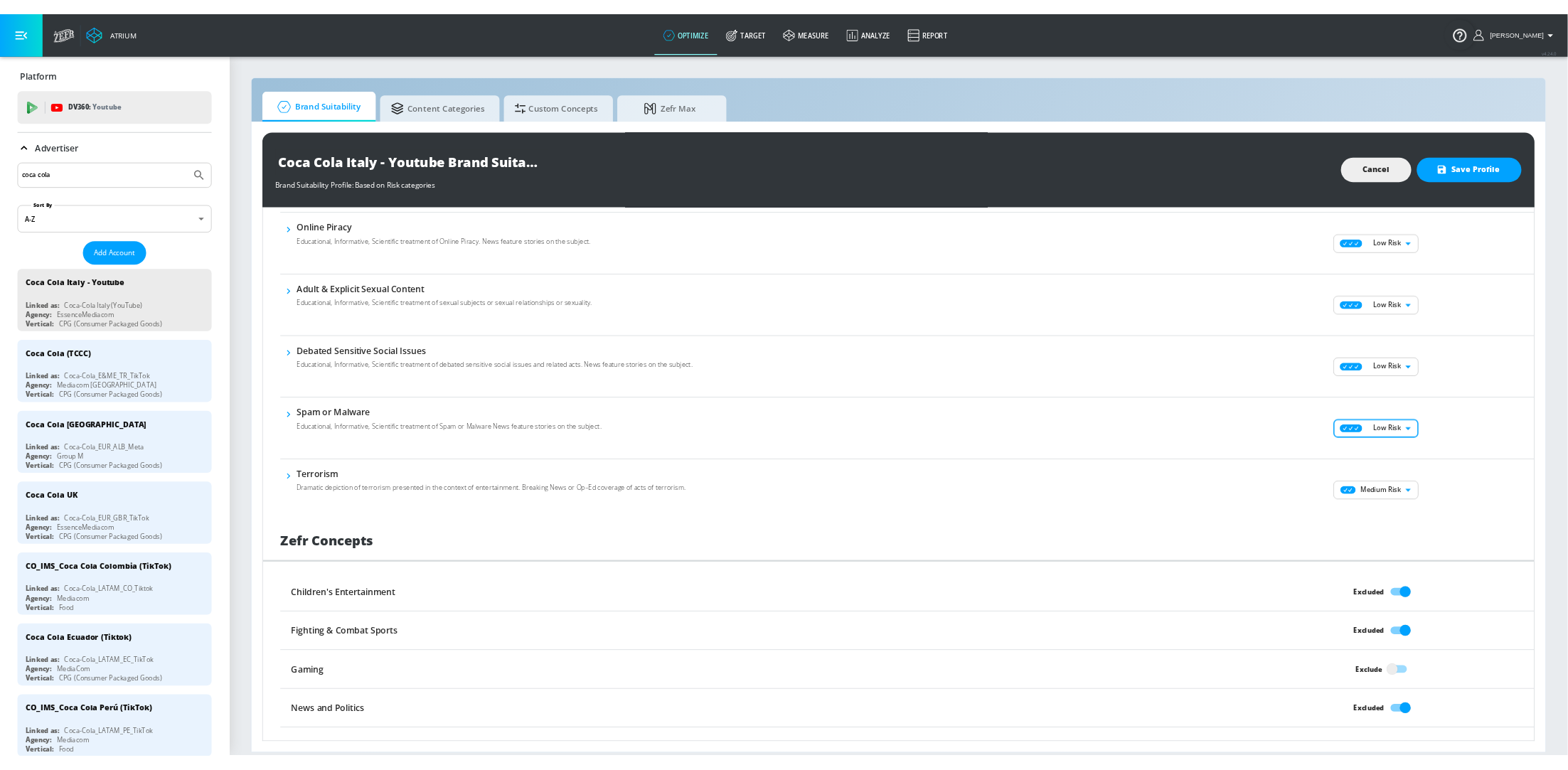
scroll to position [709, 0]
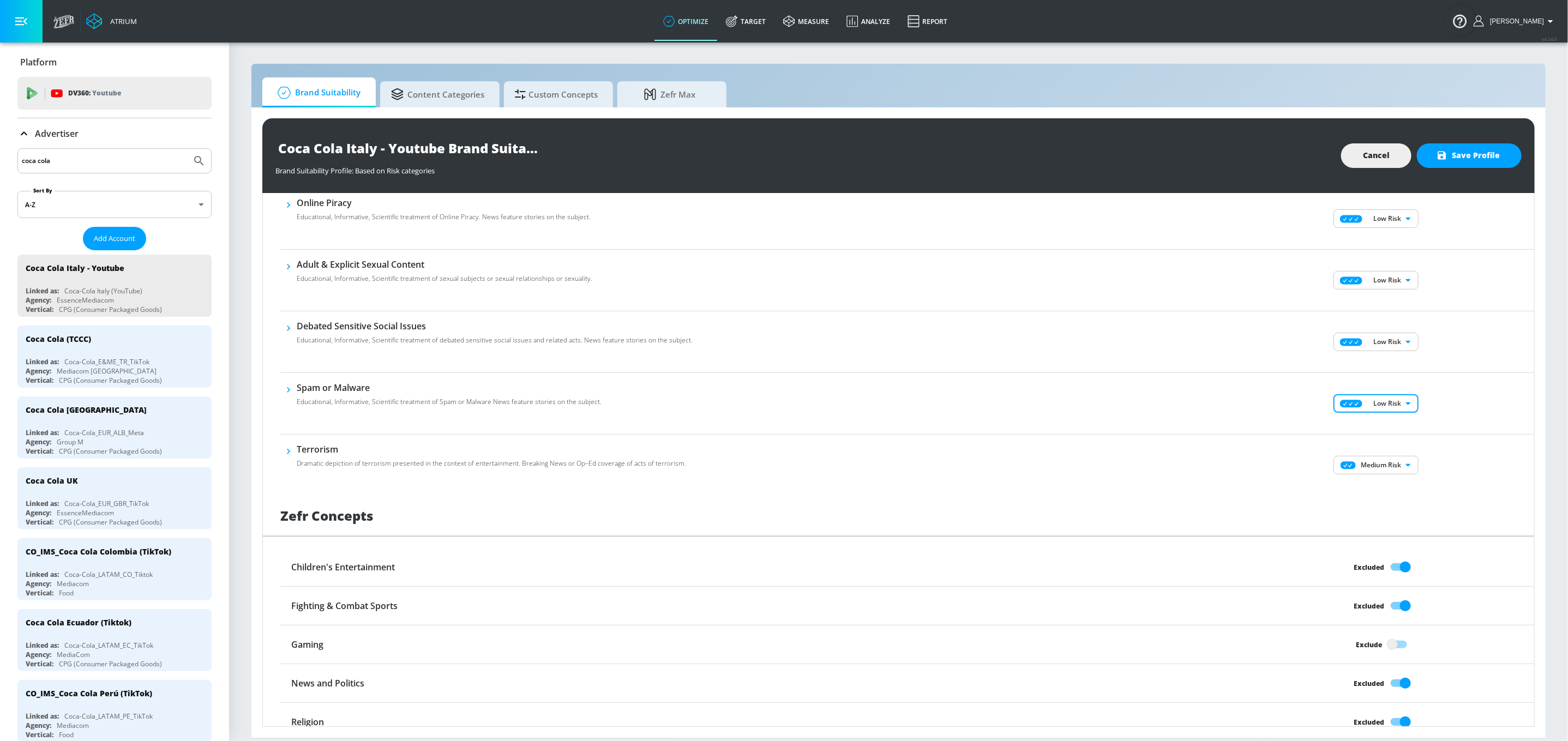
click at [1190, 465] on body "Atrium optimize Target measure Analyze Report optimize Target measure Analyze R…" at bounding box center [784, 370] width 1568 height 741
click at [1190, 509] on p "Low Risk" at bounding box center [1385, 507] width 28 height 10
type input "LOW"
click at [1190, 151] on span "Save Profile" at bounding box center [1469, 155] width 61 height 13
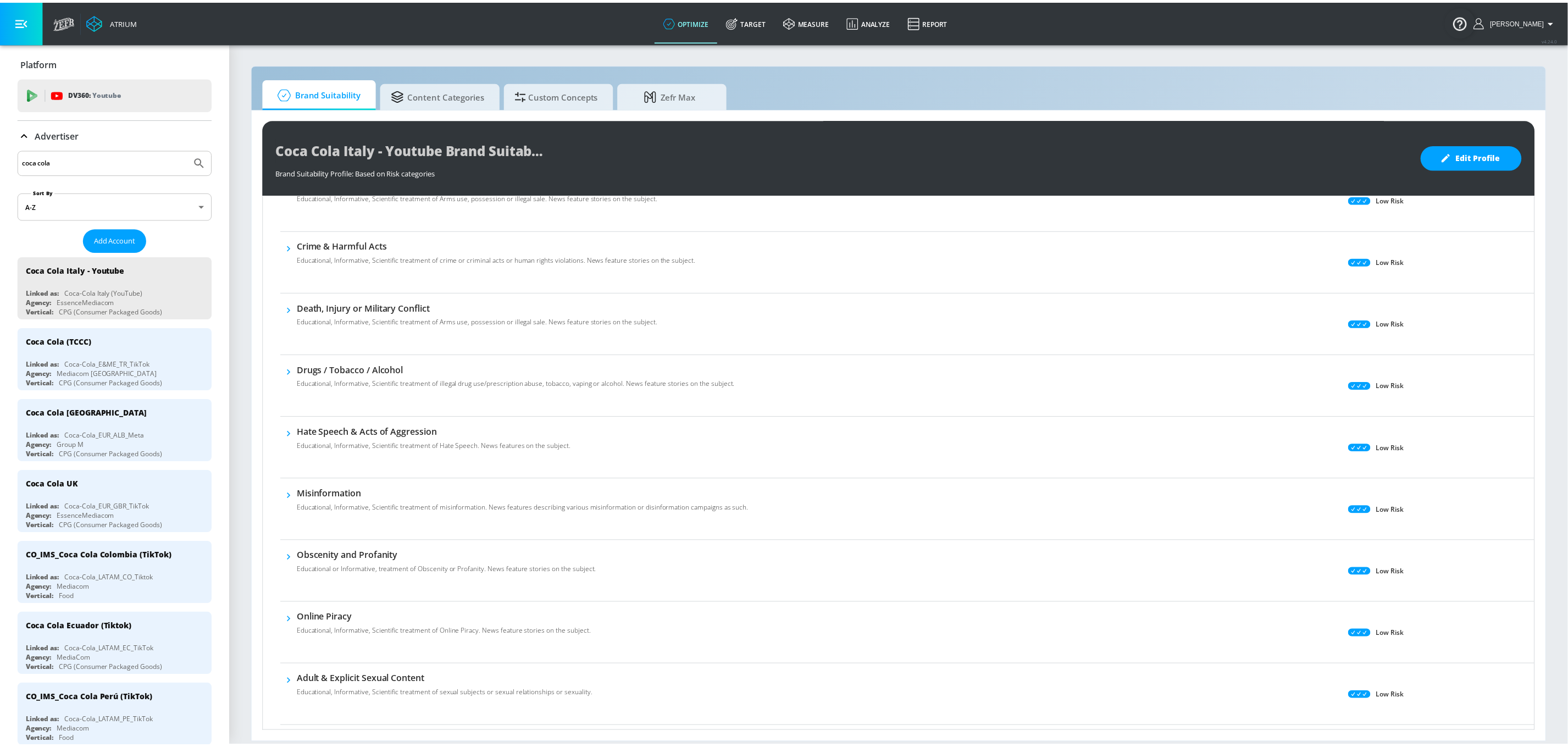
scroll to position [0, 0]
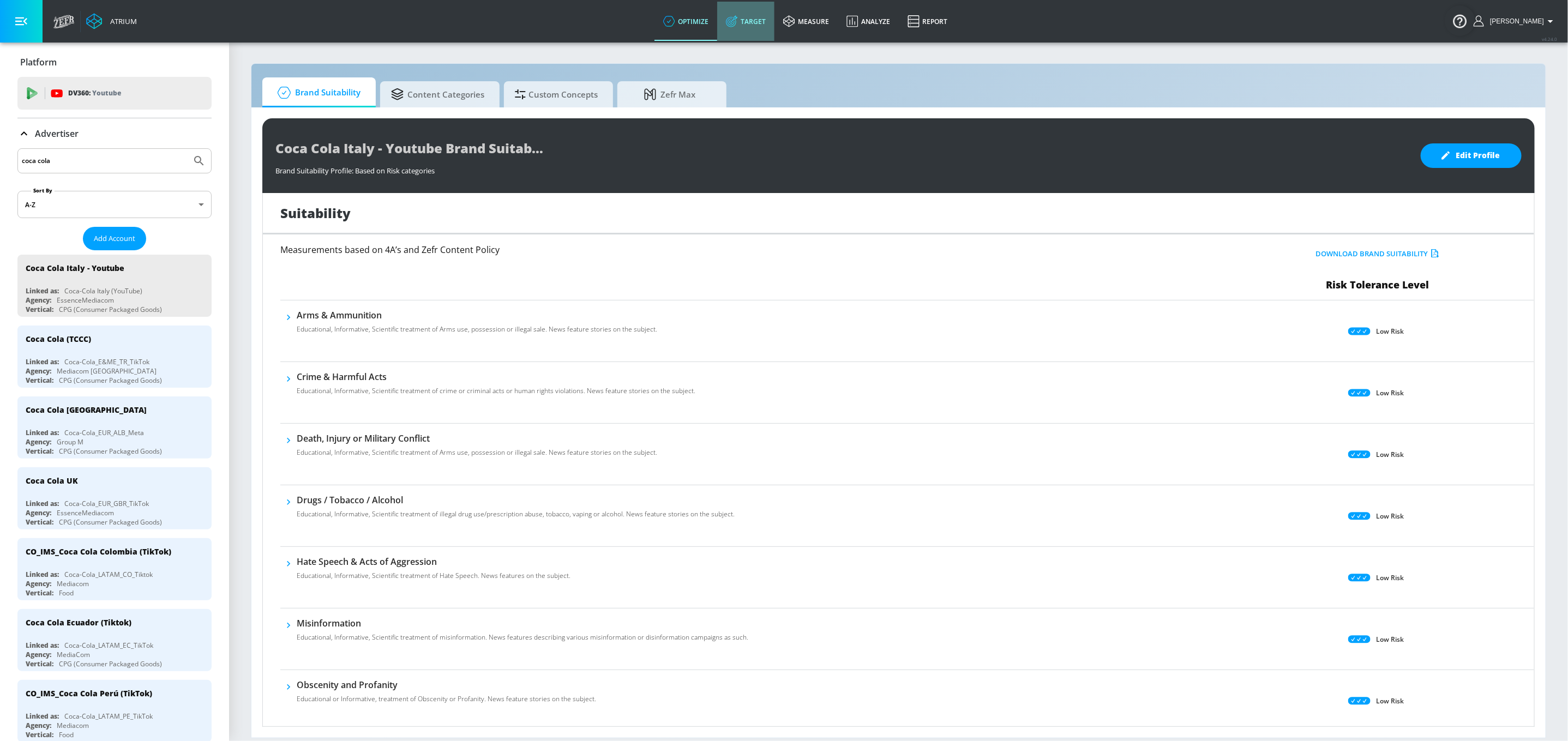
click at [760, 19] on link "Target" at bounding box center [746, 21] width 58 height 39
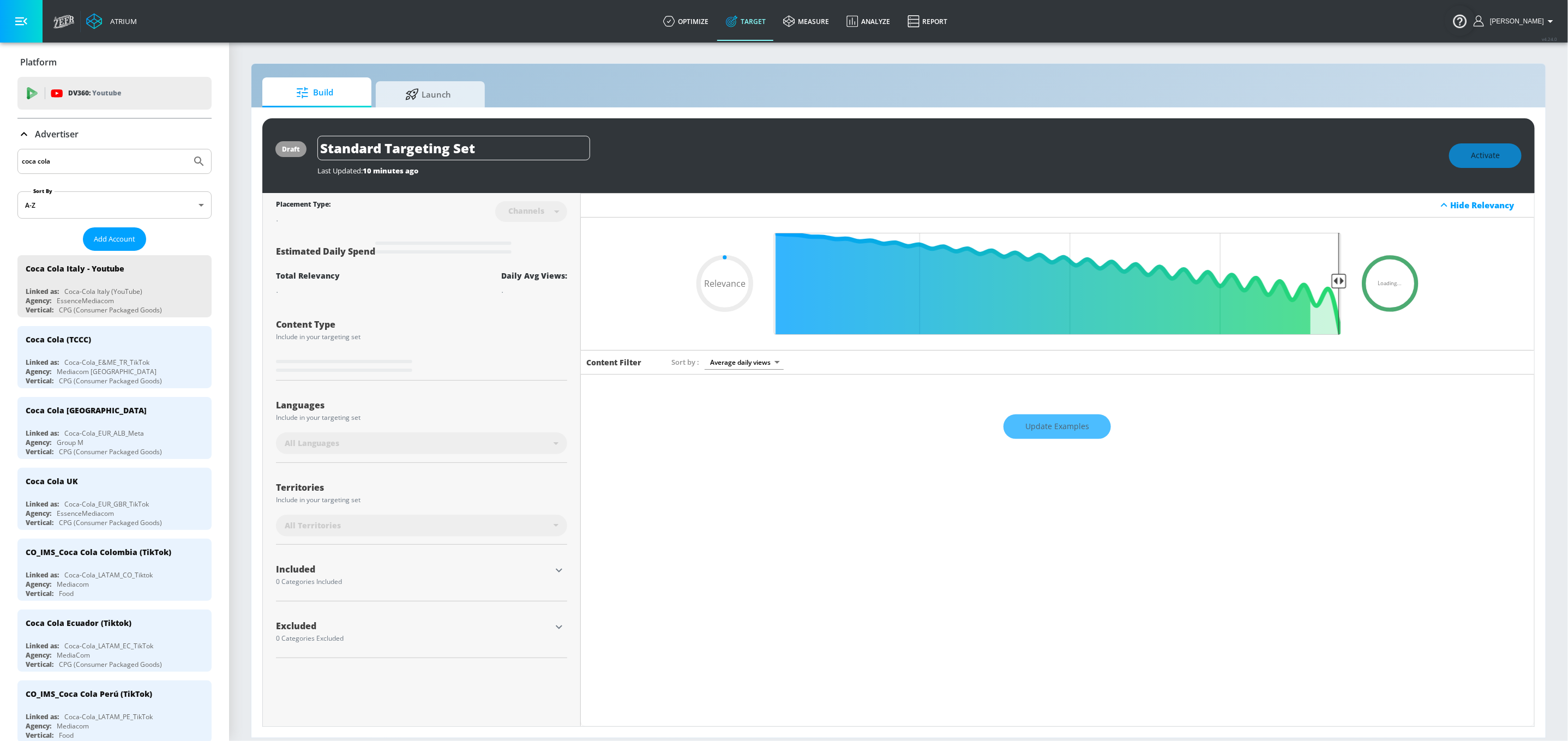
type input "0.05"
click at [472, 90] on link "Launch" at bounding box center [430, 92] width 109 height 30
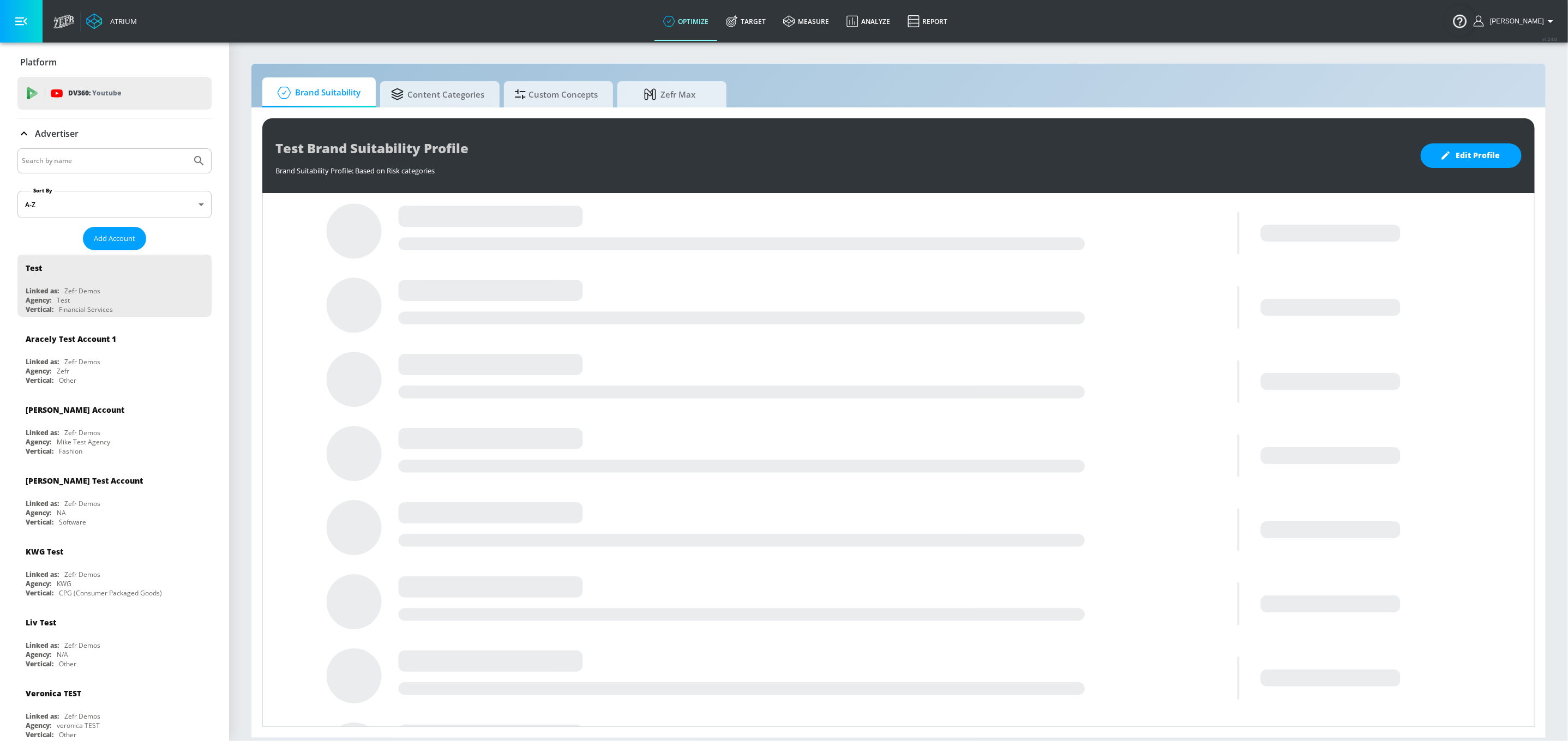
click at [121, 157] on input "Search by name" at bounding box center [104, 161] width 165 height 14
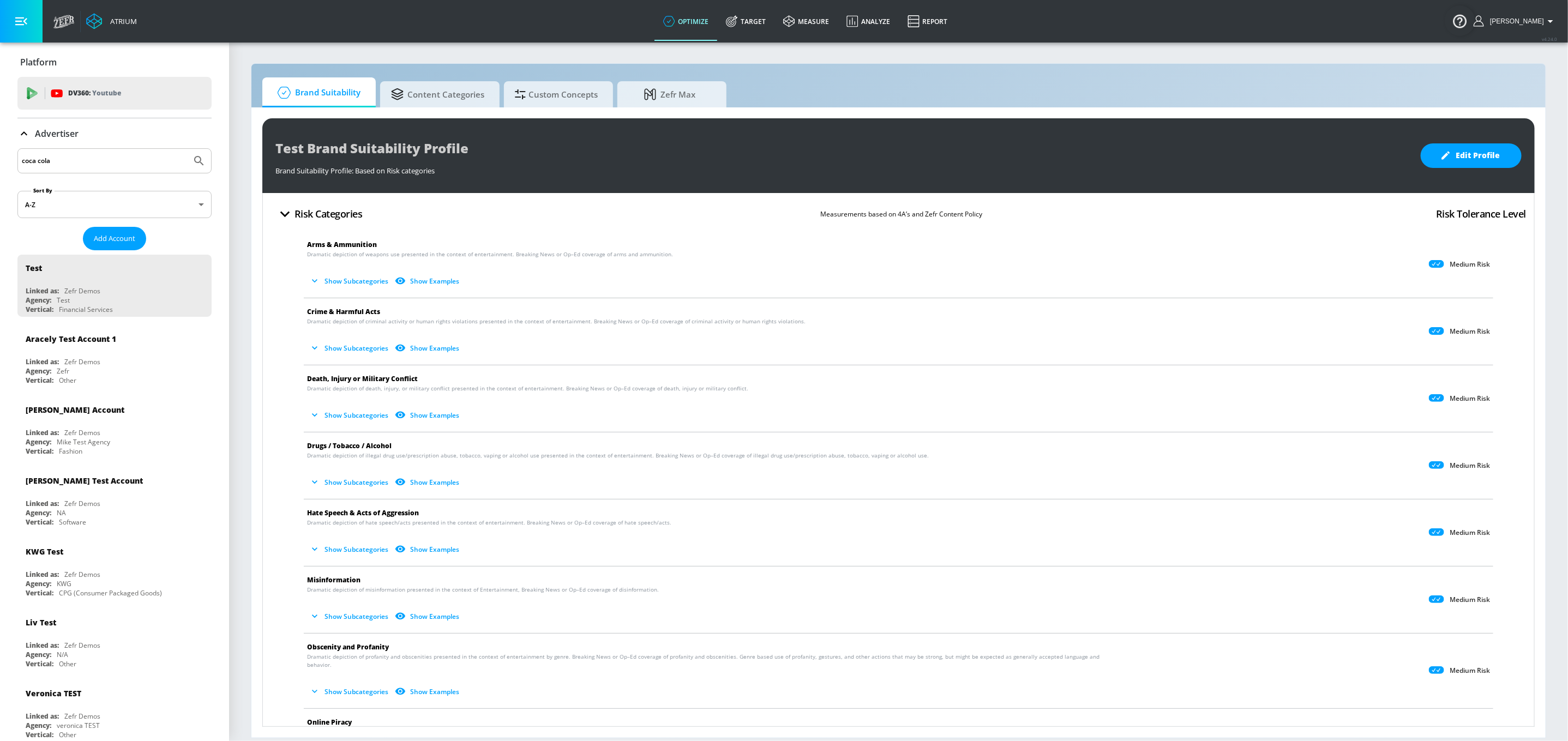
click at [187, 149] on button "Submit Search" at bounding box center [199, 161] width 24 height 24
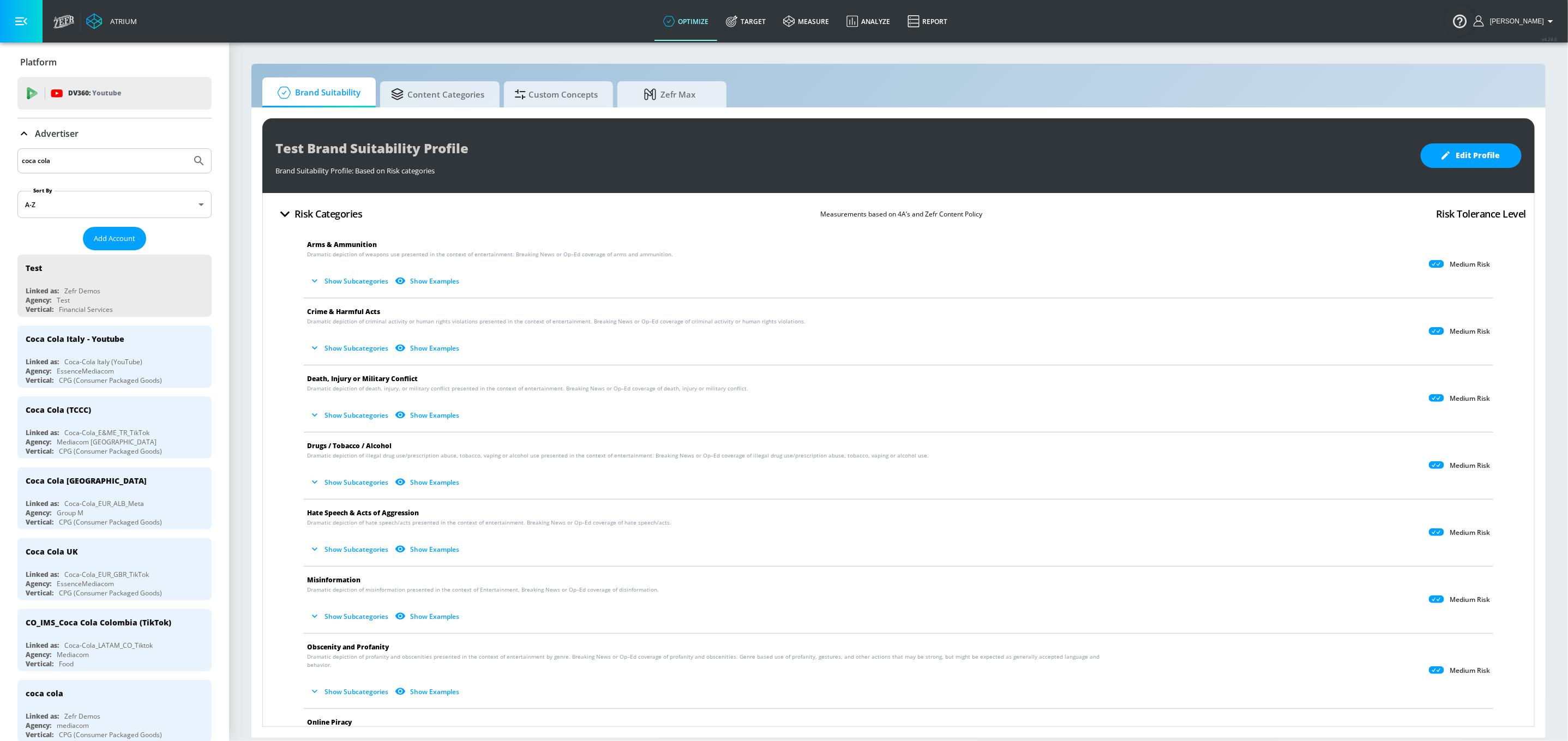
click at [80, 160] on input "coca cola" at bounding box center [104, 161] width 165 height 14
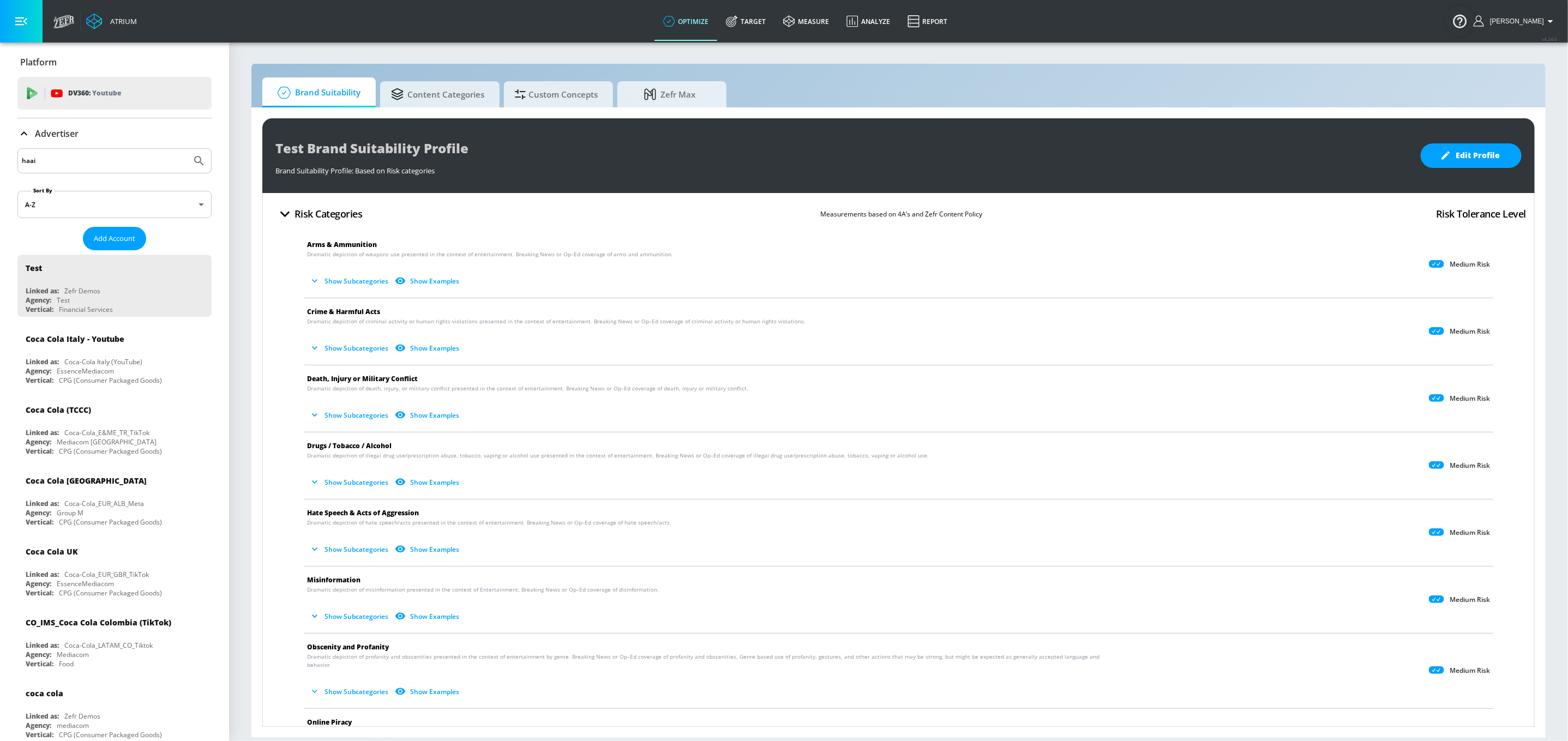
type input "haai"
click at [187, 149] on button "Submit Search" at bounding box center [199, 161] width 24 height 24
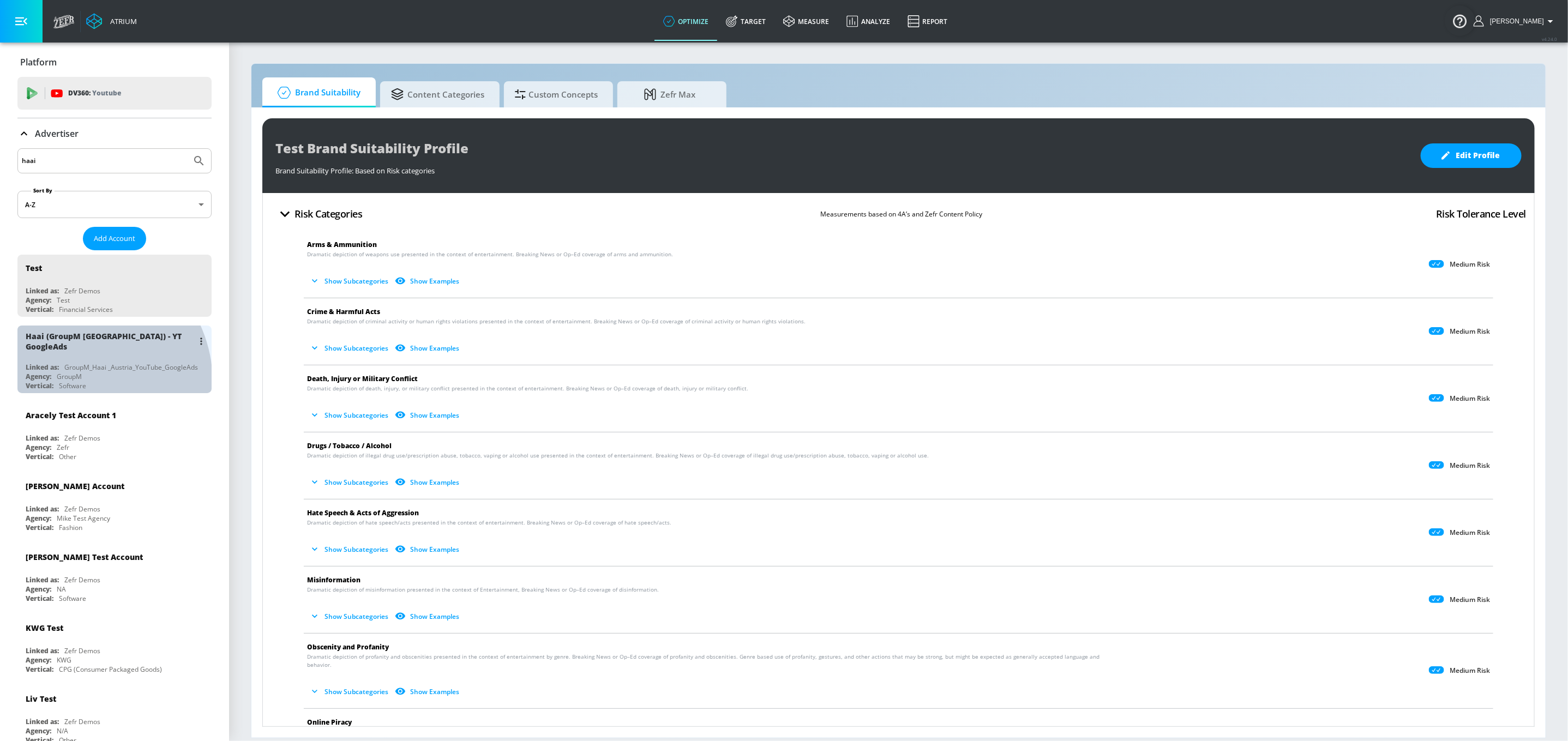
click at [75, 382] on div "Software" at bounding box center [72, 386] width 27 height 9
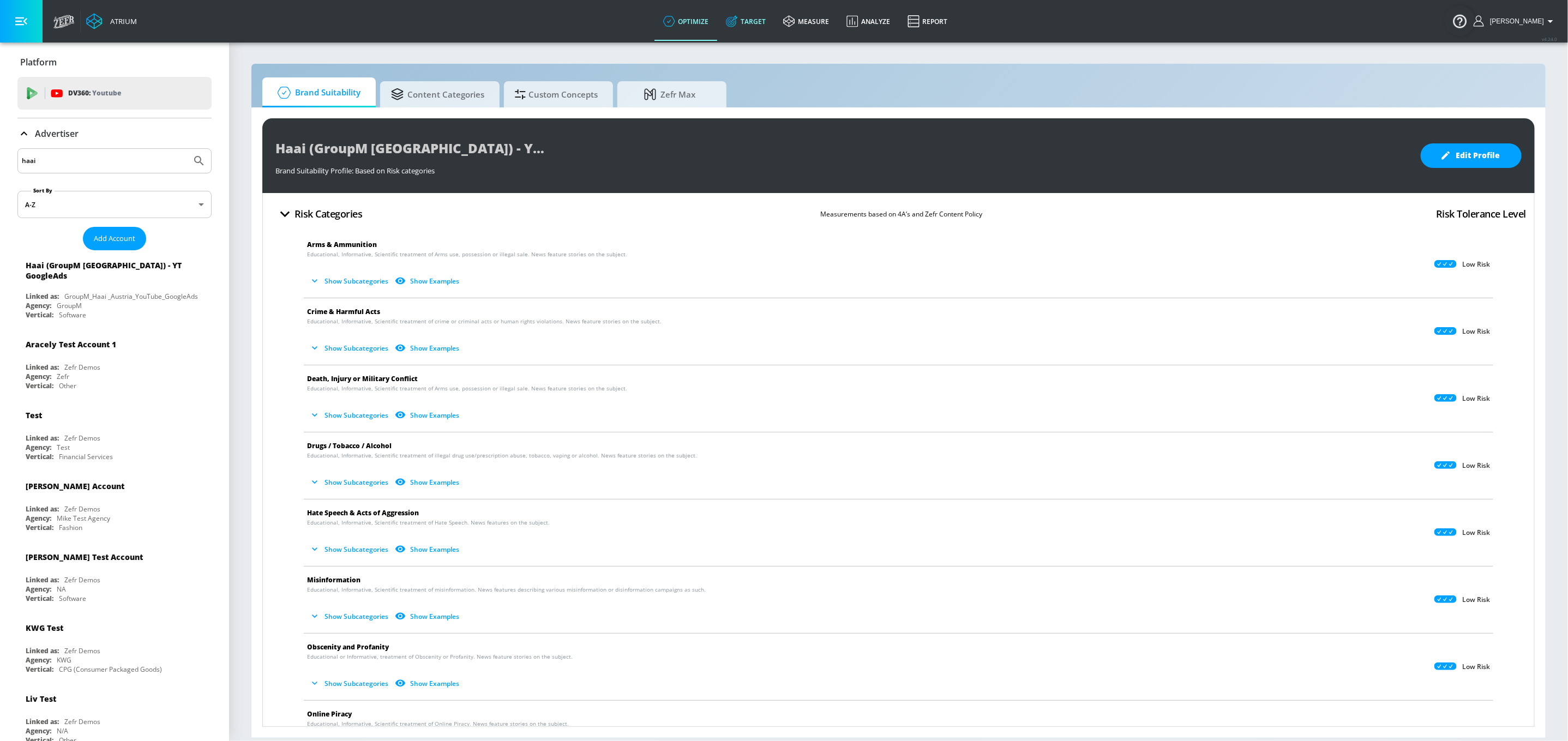
click at [764, 25] on link "Target" at bounding box center [746, 21] width 58 height 39
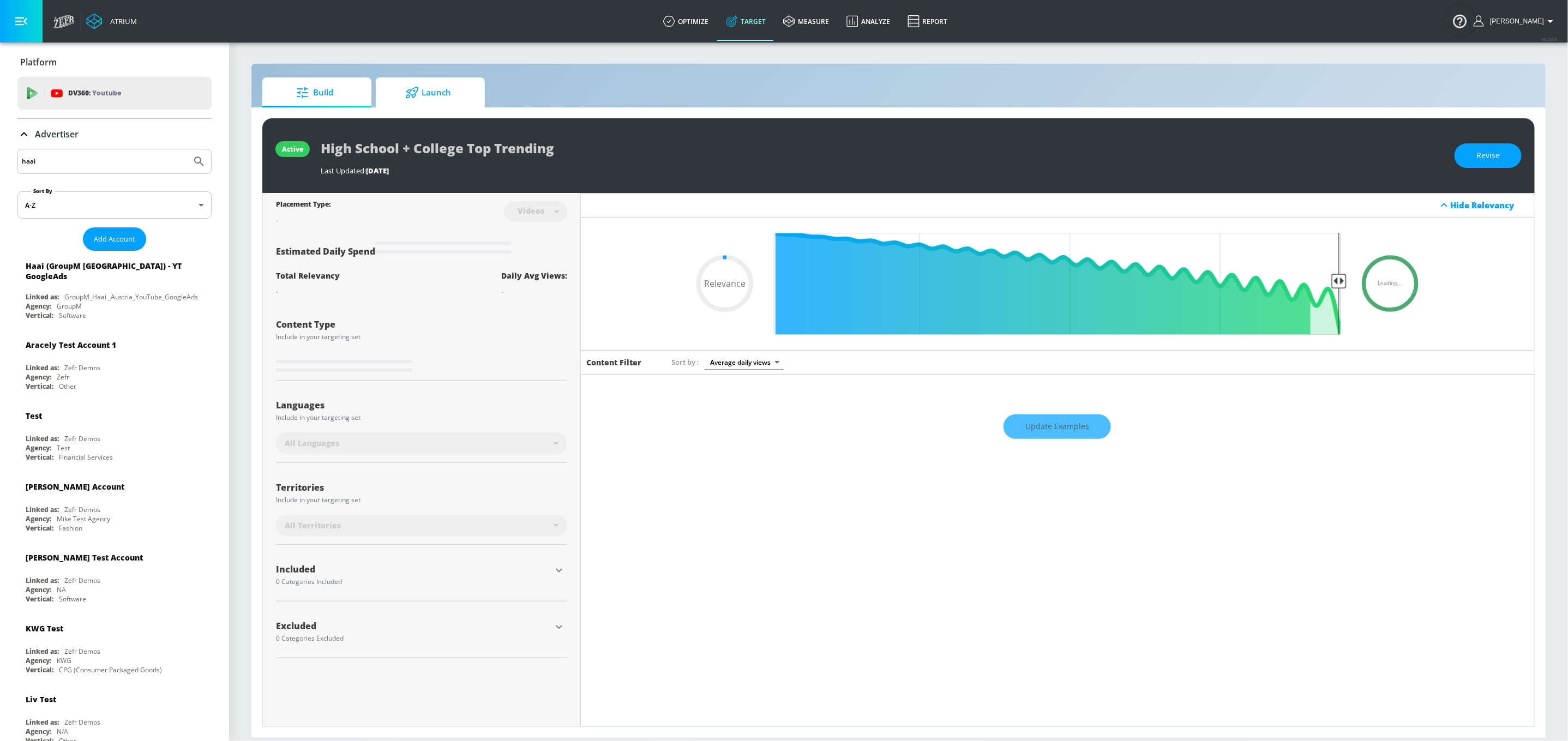
type input "0.05"
click at [469, 93] on span "Launch" at bounding box center [428, 92] width 83 height 26
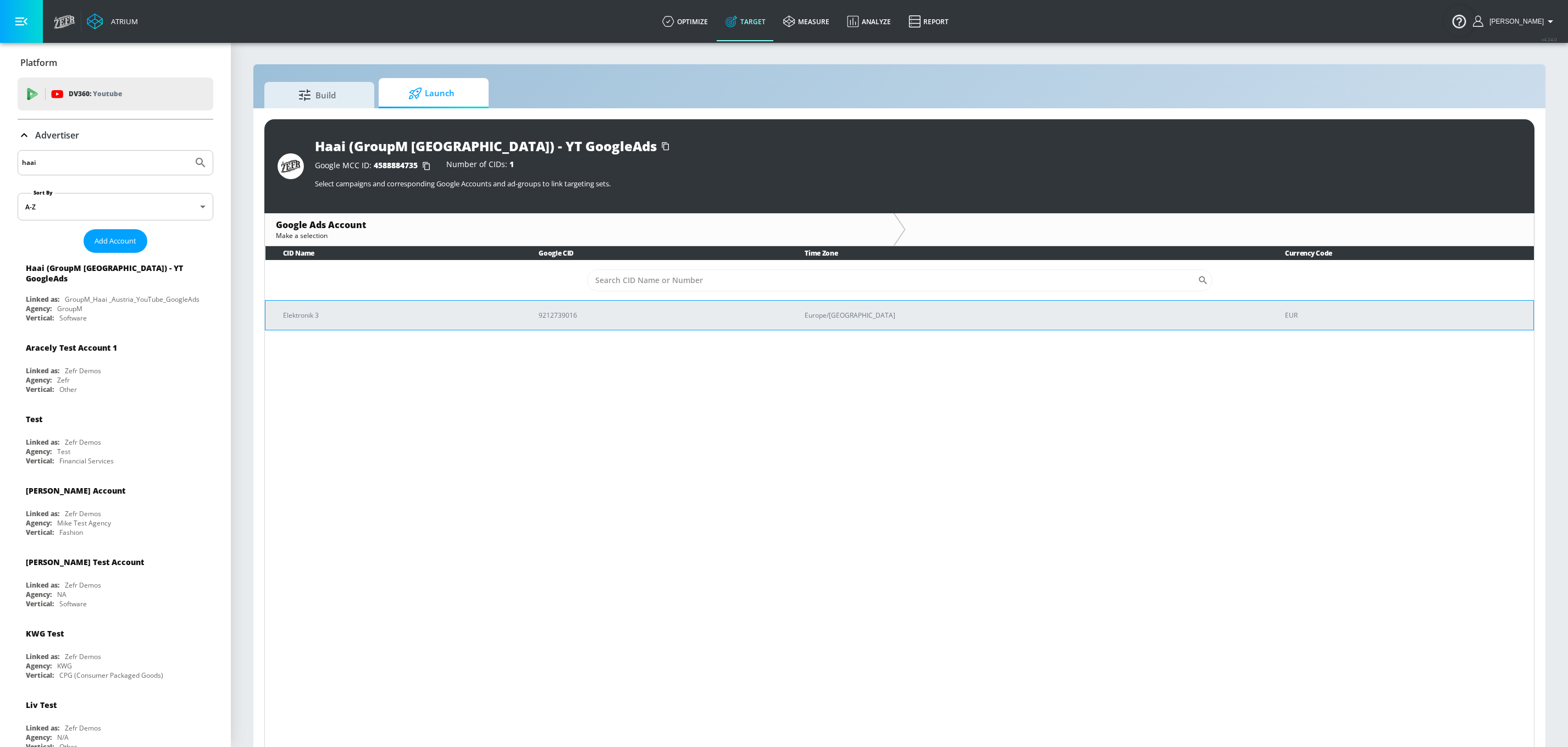
click at [464, 325] on td "Elektronik 3" at bounding box center [393, 315] width 256 height 30
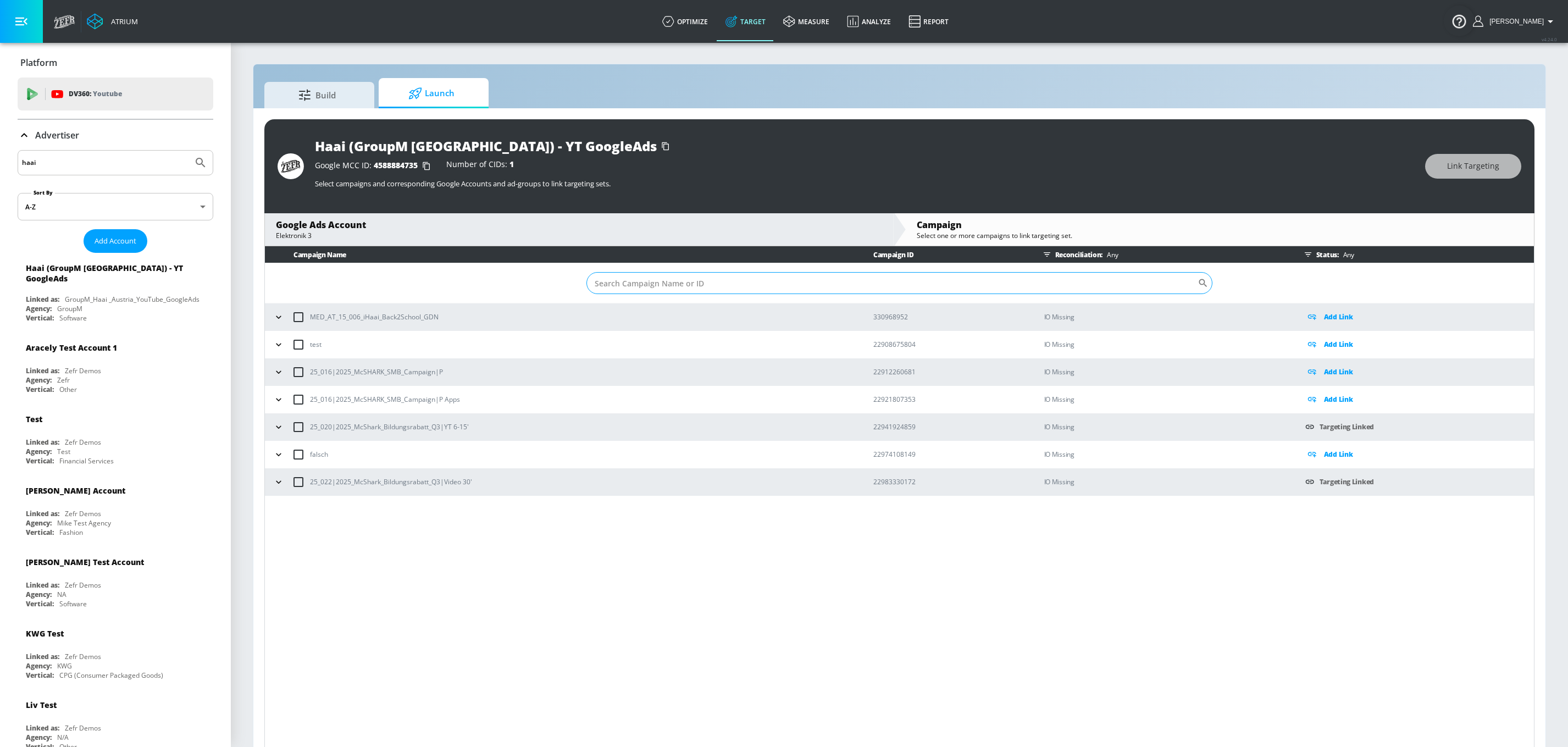
click at [650, 283] on input "Sort By" at bounding box center [892, 283] width 612 height 22
paste input "22983330172"
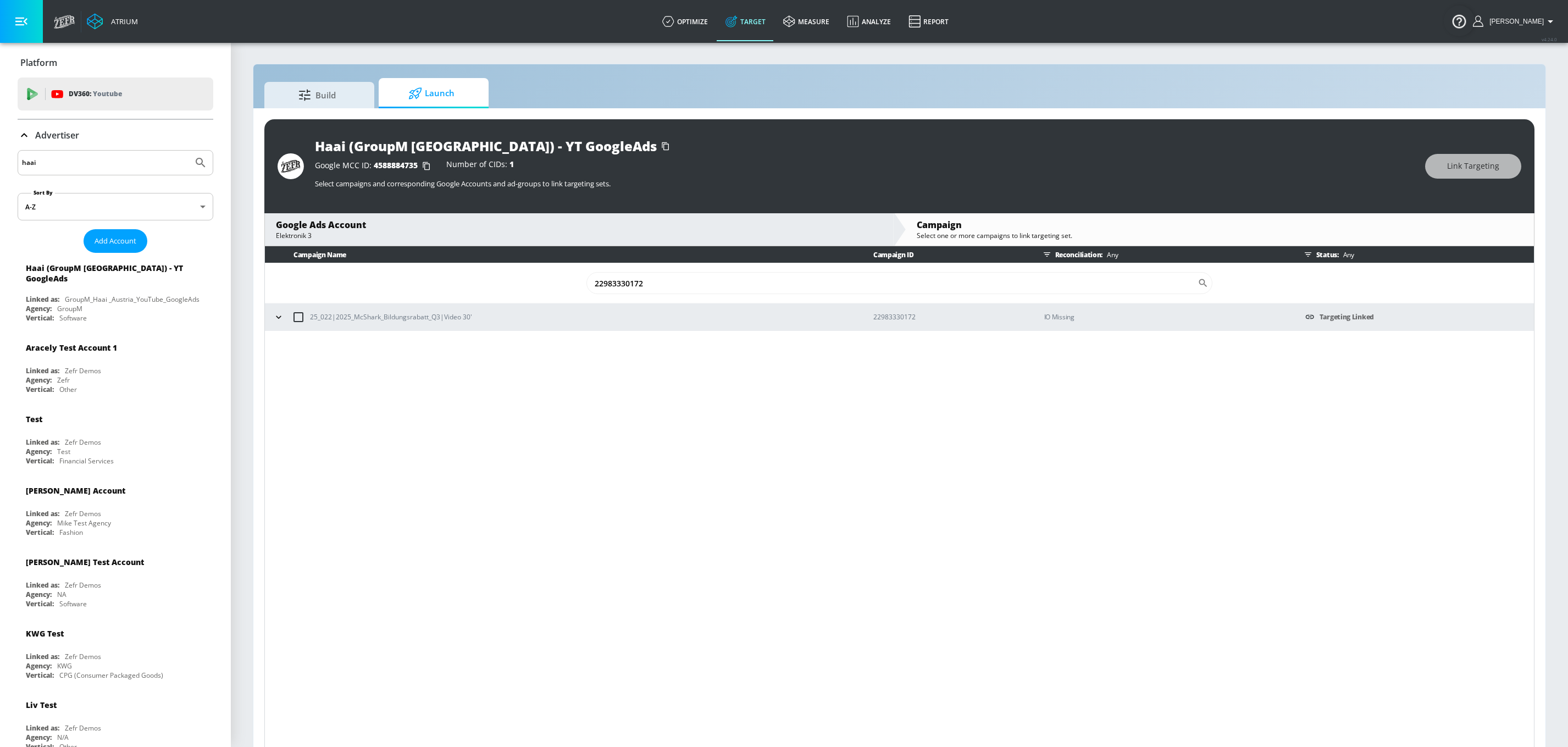
type input "22983330172"
click at [283, 319] on icon "button" at bounding box center [279, 317] width 11 height 11
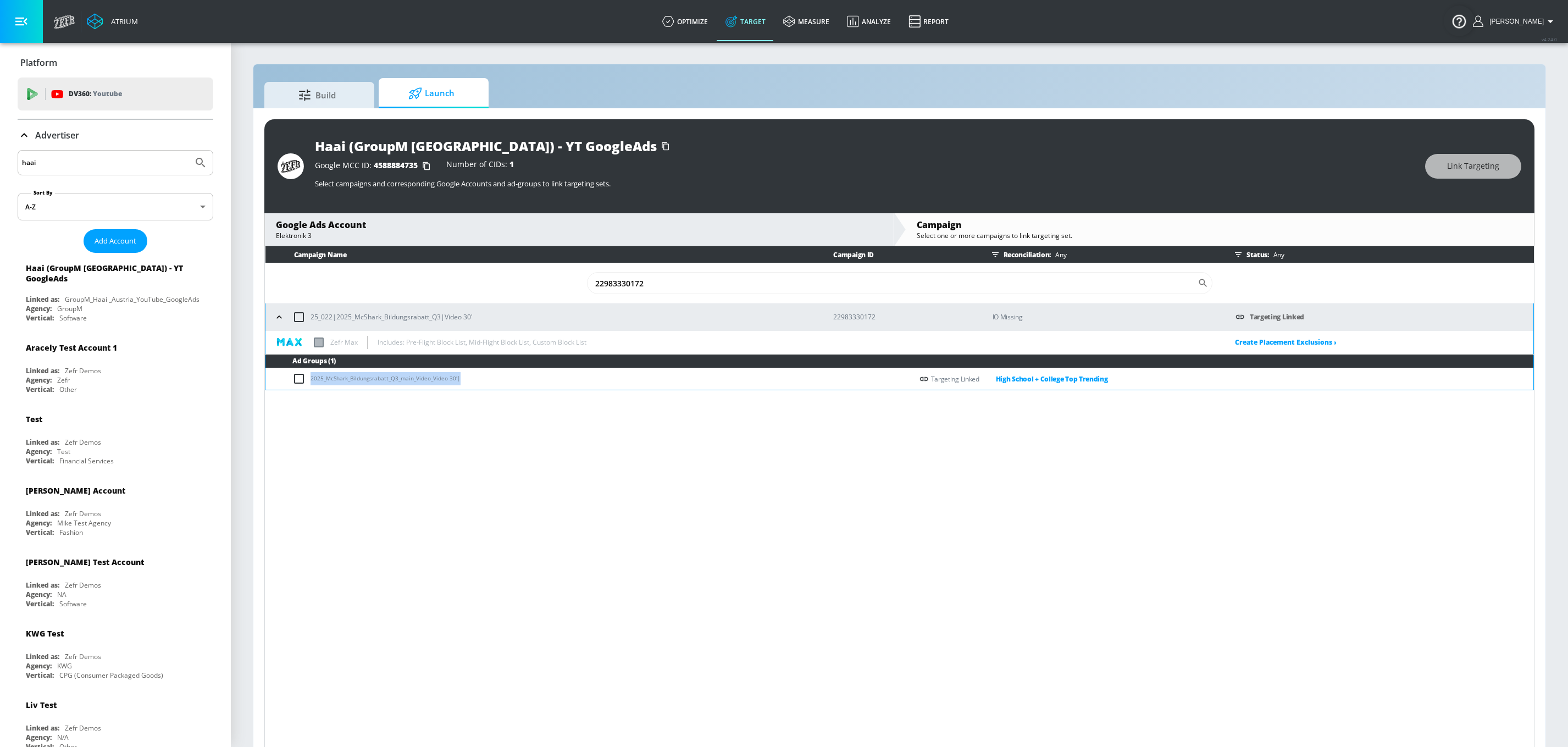
drag, startPoint x: 481, startPoint y: 381, endPoint x: 306, endPoint y: 383, distance: 175.0
click at [306, 383] on td "2025_McShark_Bildungsrabatt_Q3_main_Video_Video 30'|" at bounding box center [589, 379] width 647 height 22
drag, startPoint x: 485, startPoint y: 319, endPoint x: 309, endPoint y: 314, distance: 176.1
click at [309, 314] on div "25_022|2025_McShark_Bildungsrabatt_Q3|Video 30'" at bounding box center [543, 317] width 545 height 23
copy p "25_022|2025_McShark_Bildungsrabatt_Q3|Video 30'"
